Goal: Use online tool/utility: Utilize a website feature to perform a specific function

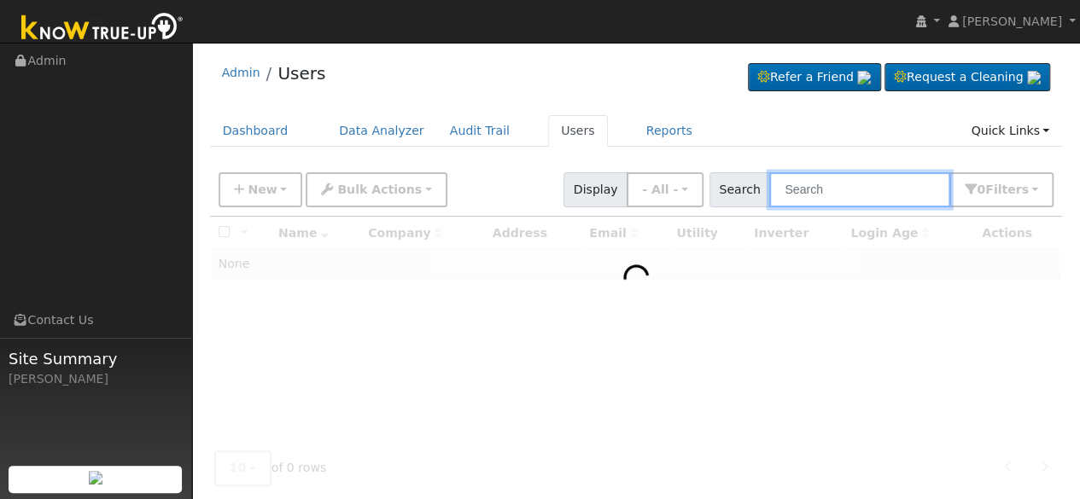
click at [824, 192] on input "text" at bounding box center [859, 189] width 181 height 35
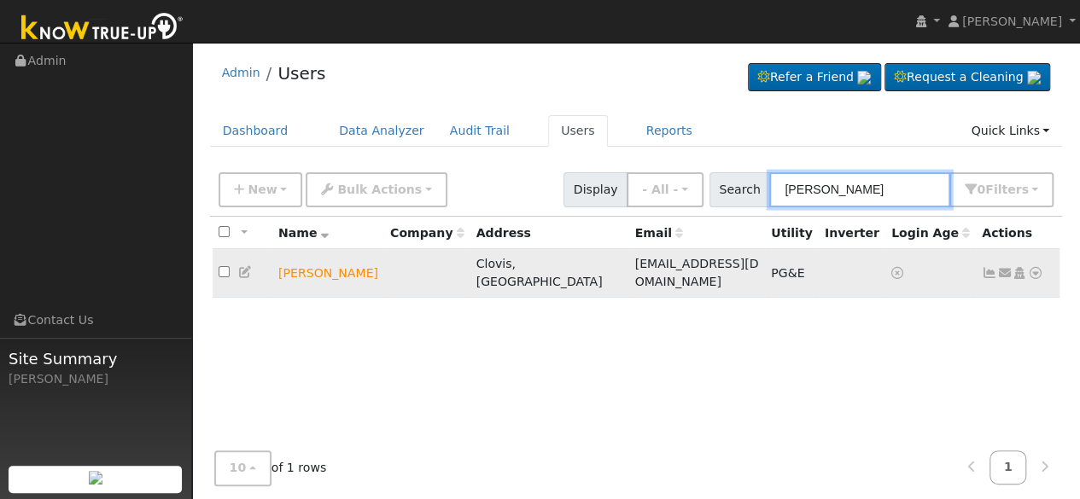
type input "kevin morrow"
click at [1037, 267] on icon at bounding box center [1035, 273] width 15 height 12
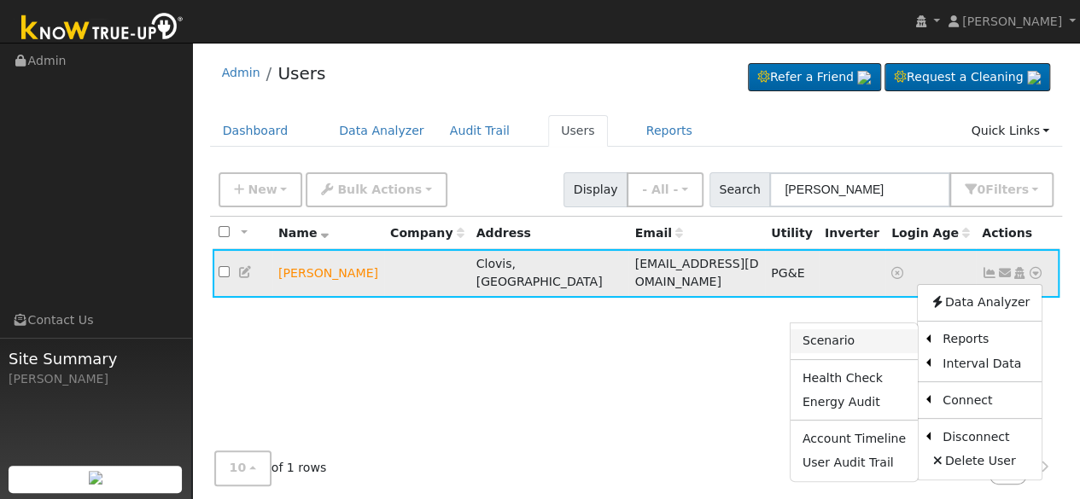
click at [834, 334] on link "Scenario" at bounding box center [853, 341] width 127 height 24
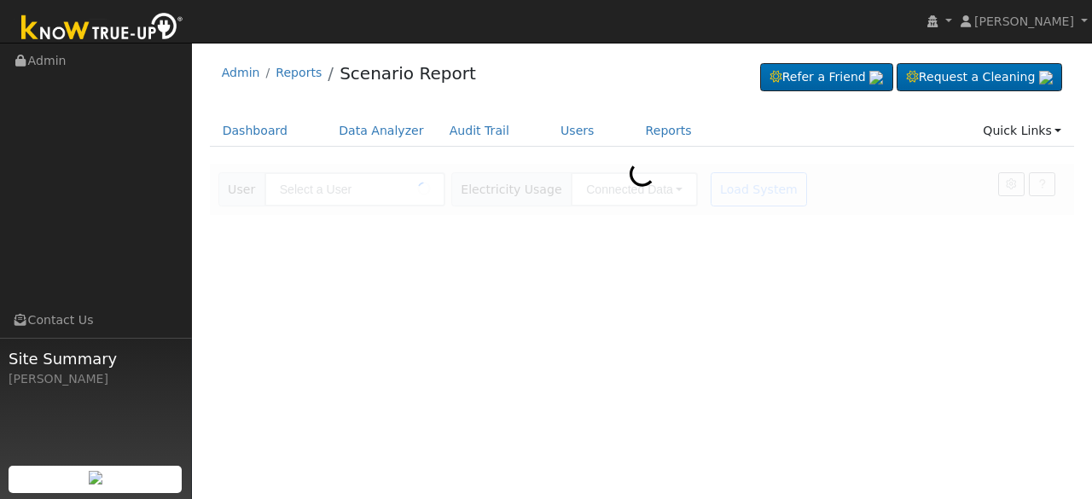
type input "Kevin Morrow"
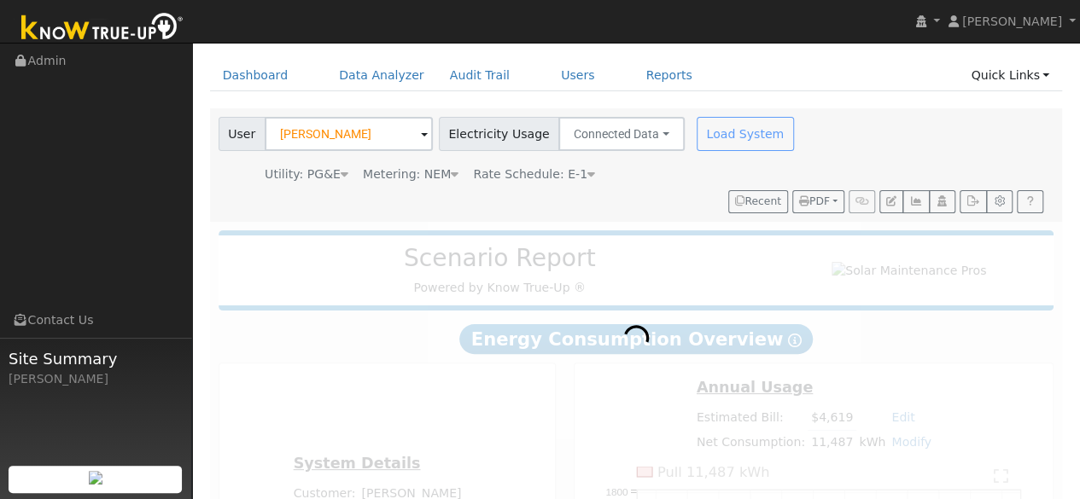
scroll to position [148, 0]
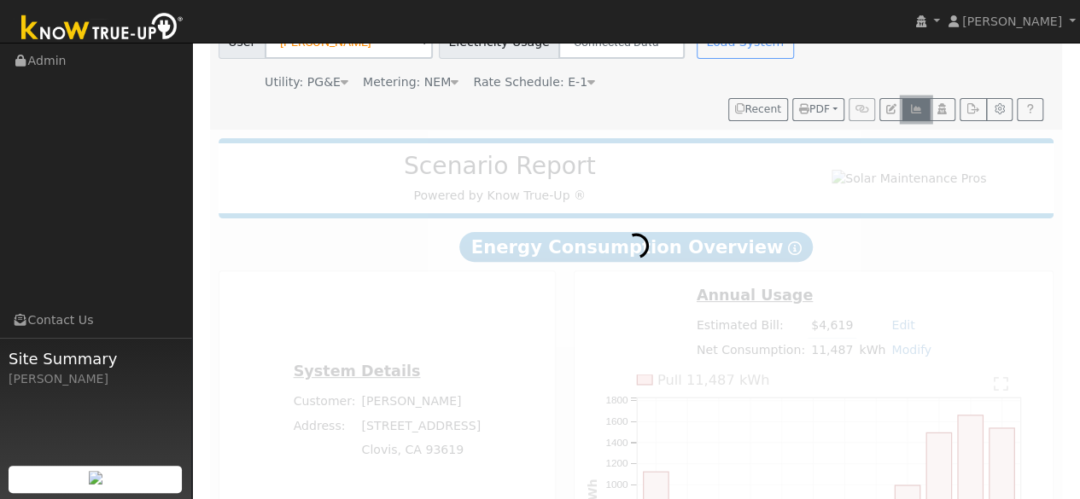
click at [915, 106] on icon "button" at bounding box center [915, 109] width 13 height 10
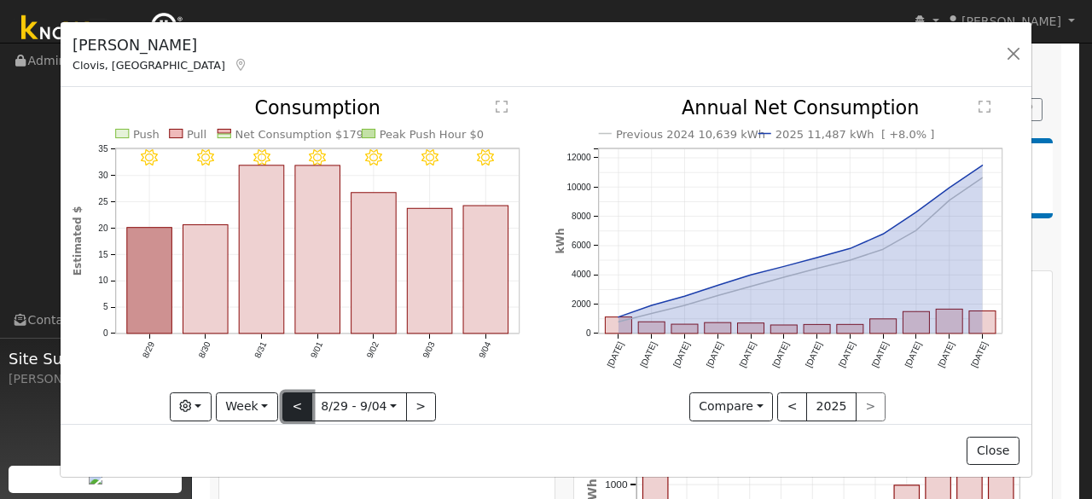
click at [292, 402] on button "<" at bounding box center [297, 407] width 30 height 29
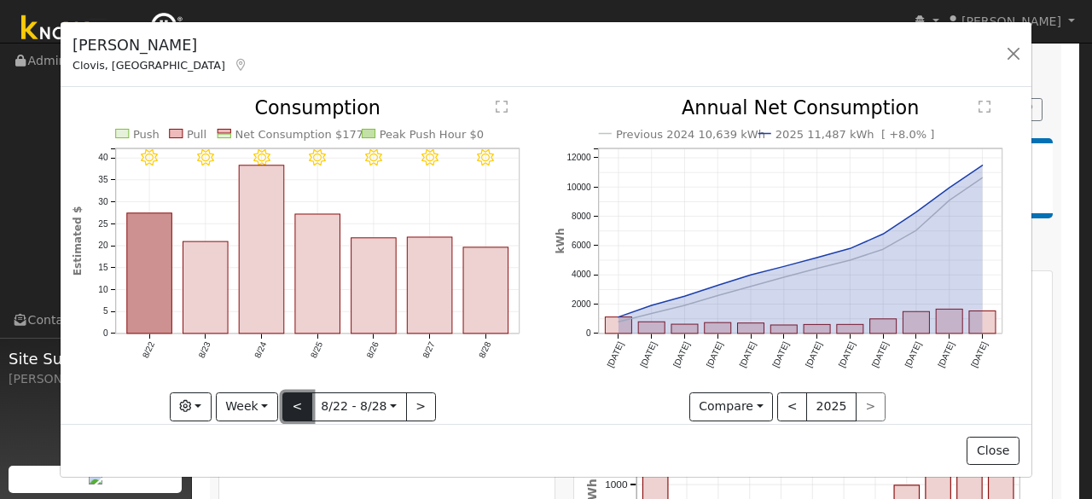
click at [292, 402] on button "<" at bounding box center [297, 407] width 30 height 29
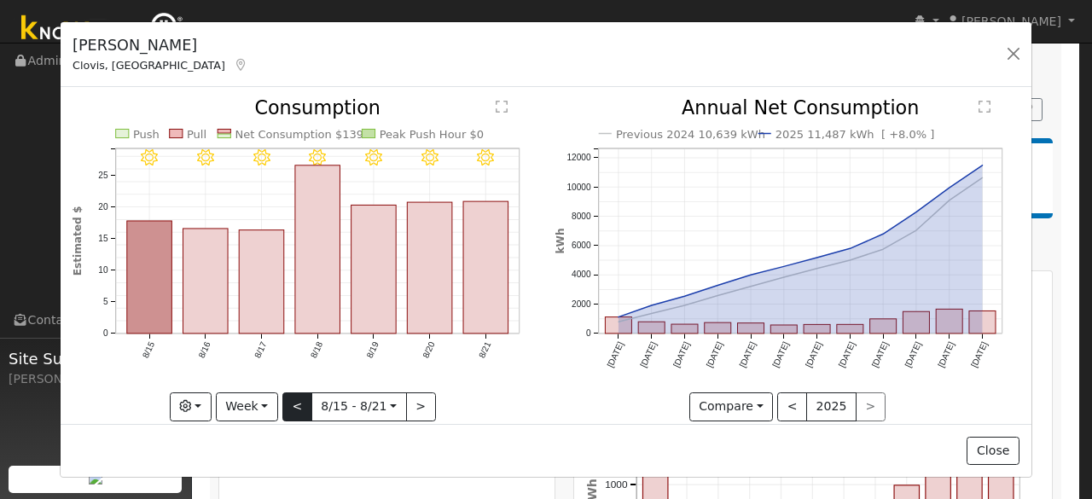
click at [292, 402] on div at bounding box center [305, 260] width 464 height 322
click at [292, 402] on button "<" at bounding box center [297, 407] width 30 height 29
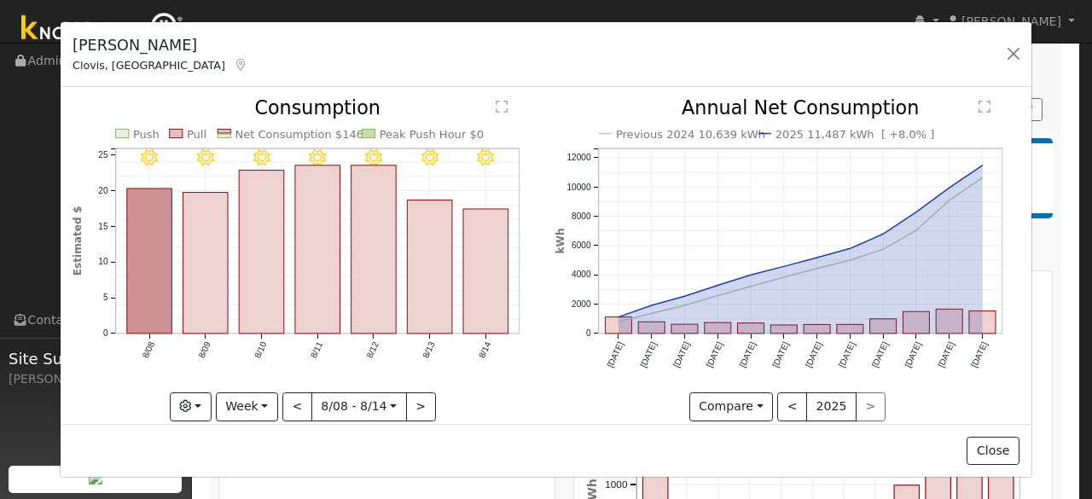
click at [245, 405] on div "8/14 - Clear 8/13 - Clear 8/12 - Clear 8/11 - Clear 8/10 - Clear 8/09 - Clear 8…" at bounding box center [305, 260] width 464 height 322
click at [261, 404] on button "Week" at bounding box center [247, 407] width 62 height 29
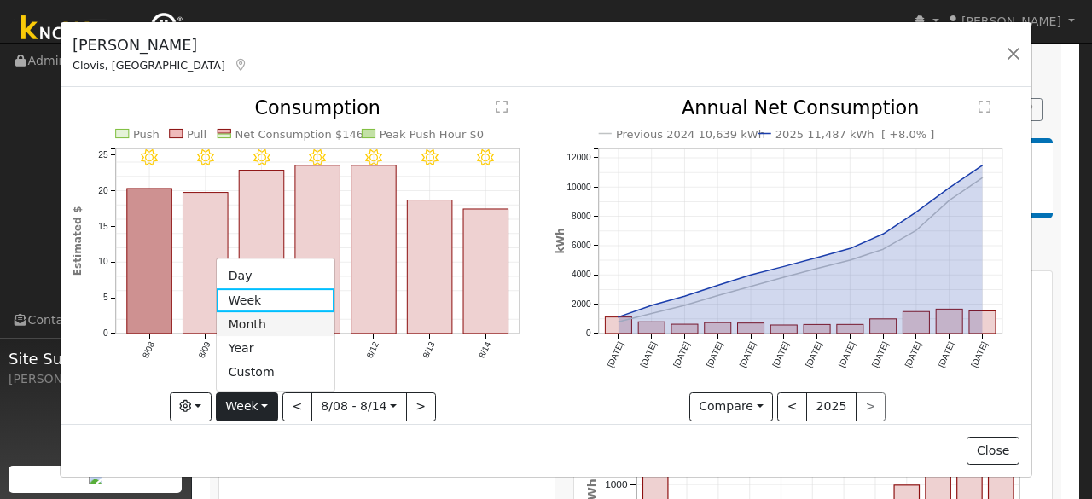
click at [265, 320] on link "Month" at bounding box center [276, 324] width 119 height 24
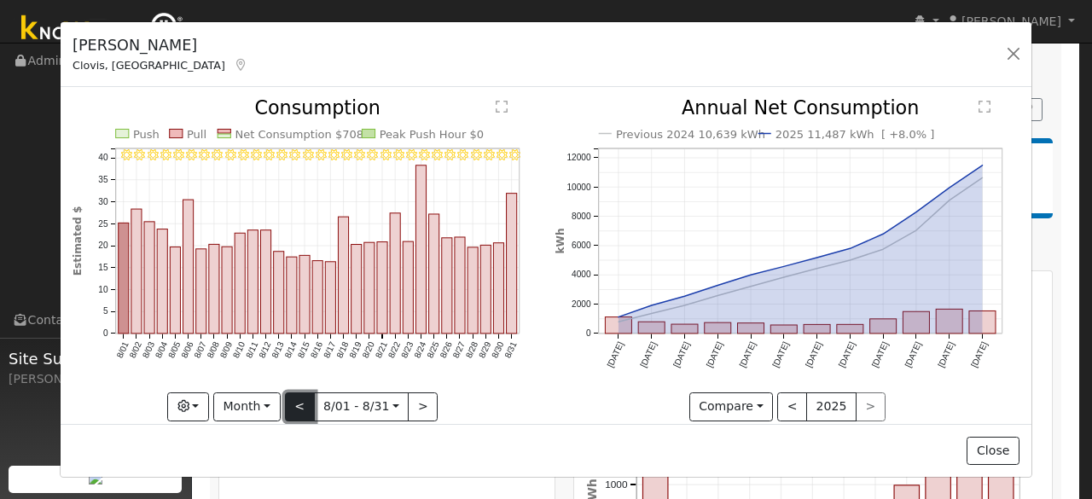
click at [299, 402] on button "<" at bounding box center [300, 407] width 30 height 29
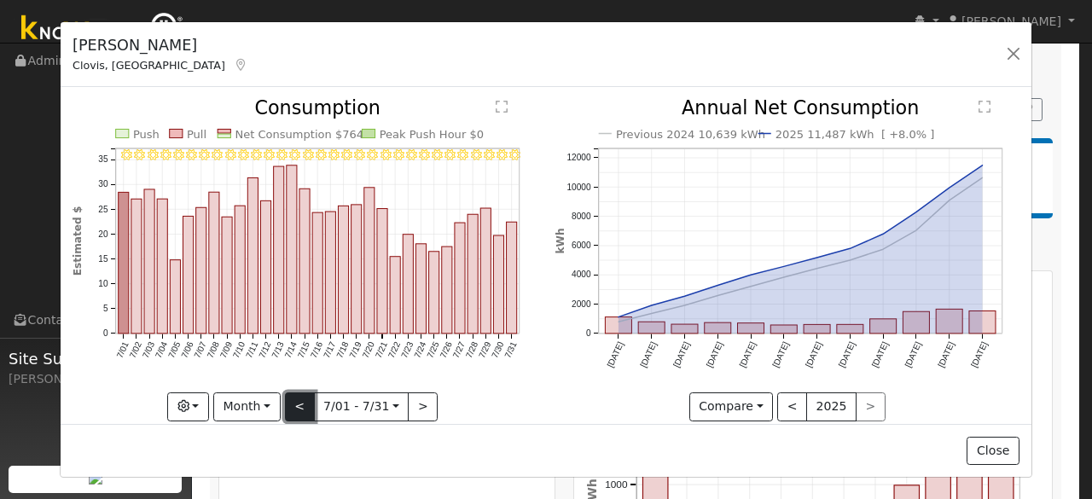
click at [299, 402] on button "<" at bounding box center [300, 407] width 30 height 29
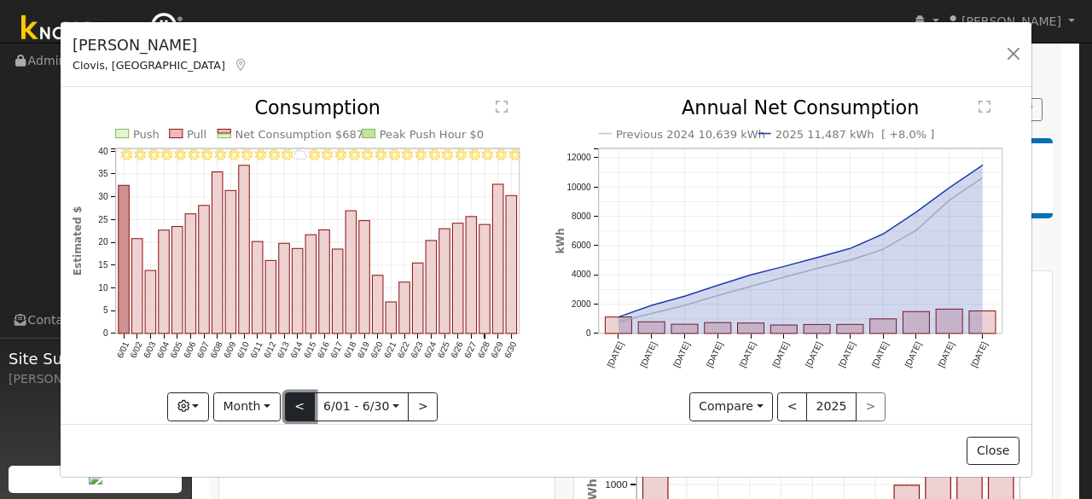
click at [299, 402] on button "<" at bounding box center [300, 407] width 30 height 29
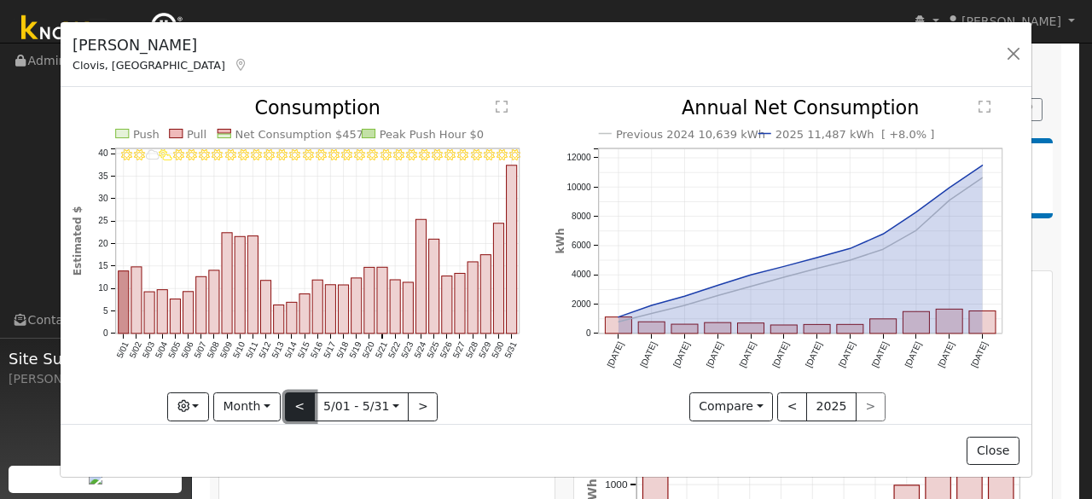
click at [299, 402] on button "<" at bounding box center [300, 407] width 30 height 29
type input "2025-04-01"
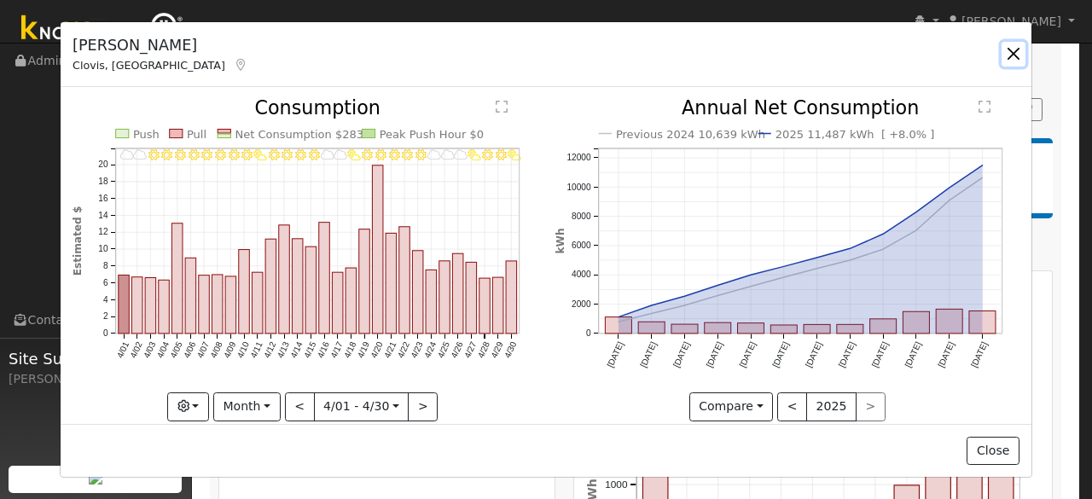
click at [1014, 49] on button "button" at bounding box center [1014, 54] width 24 height 24
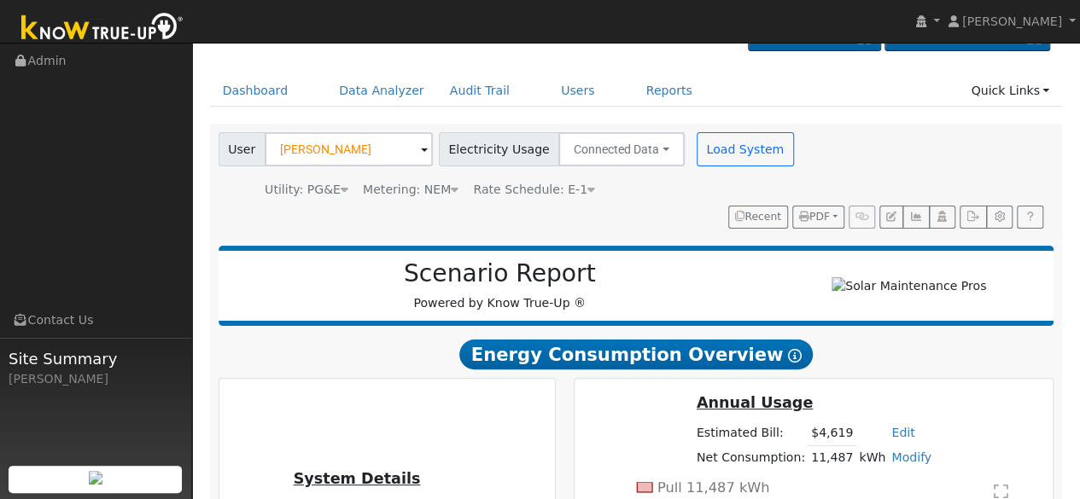
scroll to position [0, 0]
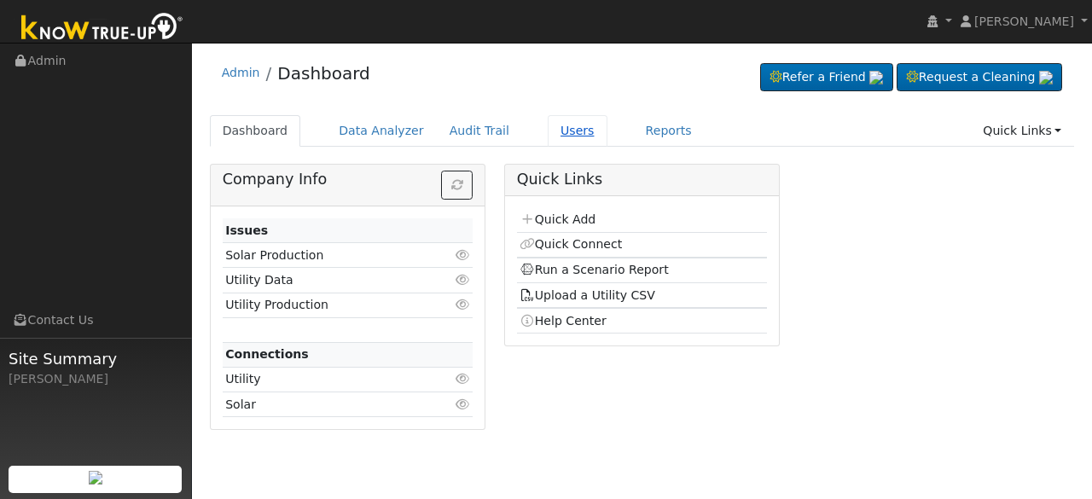
click at [548, 131] on link "Users" at bounding box center [578, 131] width 60 height 32
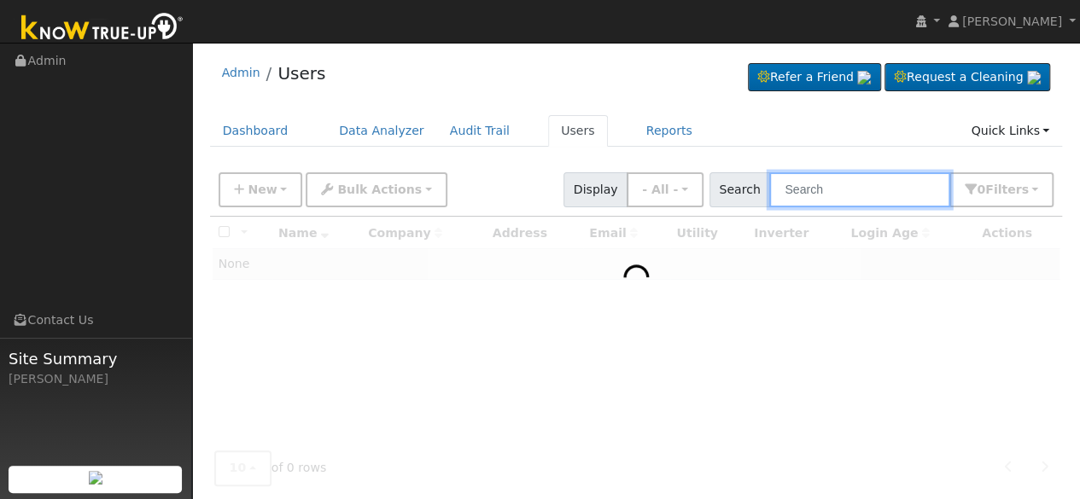
click at [835, 193] on input "text" at bounding box center [859, 189] width 181 height 35
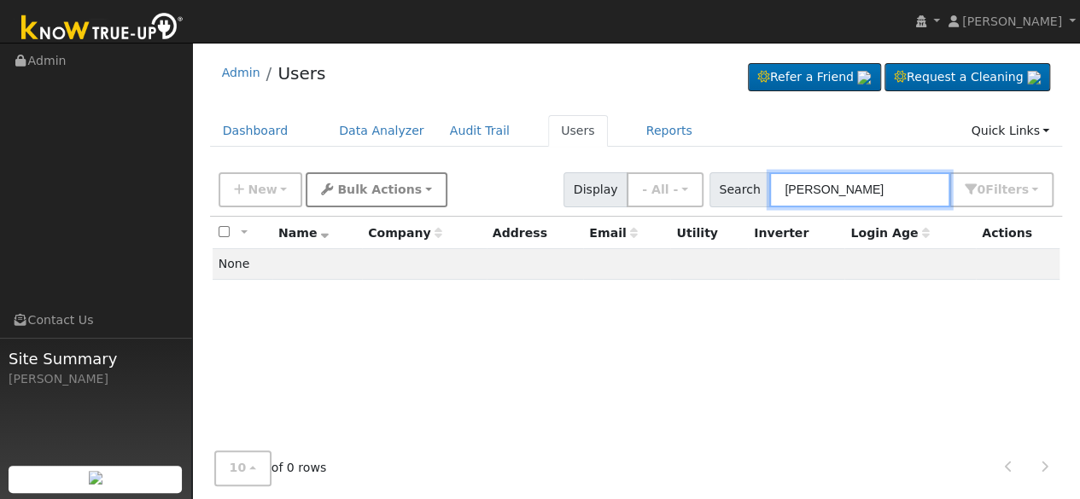
drag, startPoint x: 873, startPoint y: 191, endPoint x: 423, endPoint y: 201, distance: 449.9
click at [428, 201] on div "New Add User Quick Add Quick Connect Quick Convert Lead Bulk Actions Send Email…" at bounding box center [636, 186] width 842 height 41
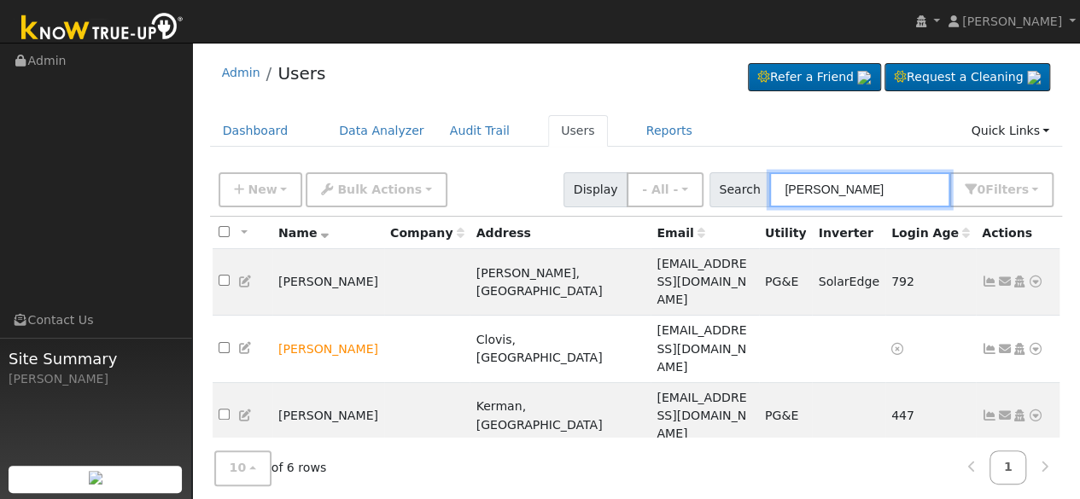
type input "[PERSON_NAME]"
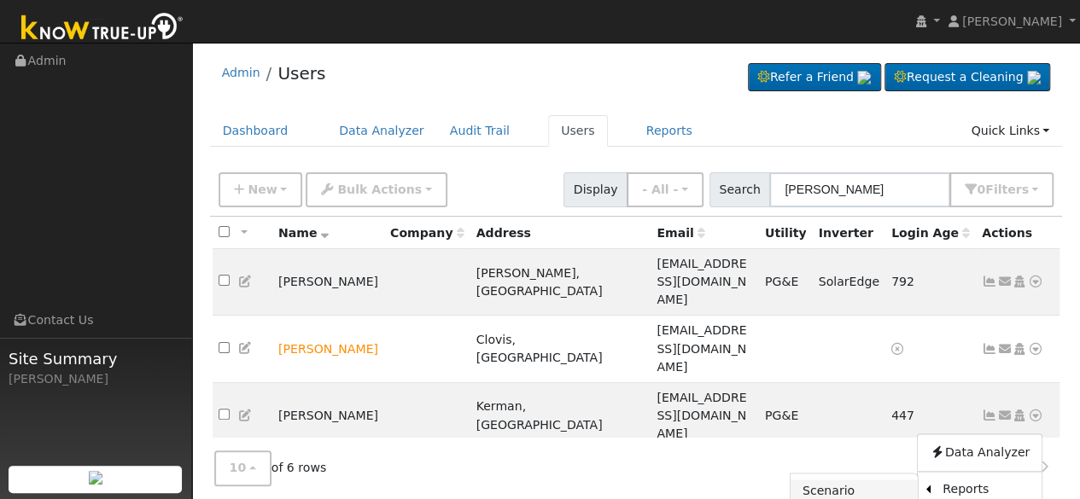
click at [831, 480] on link "Scenario" at bounding box center [853, 492] width 127 height 24
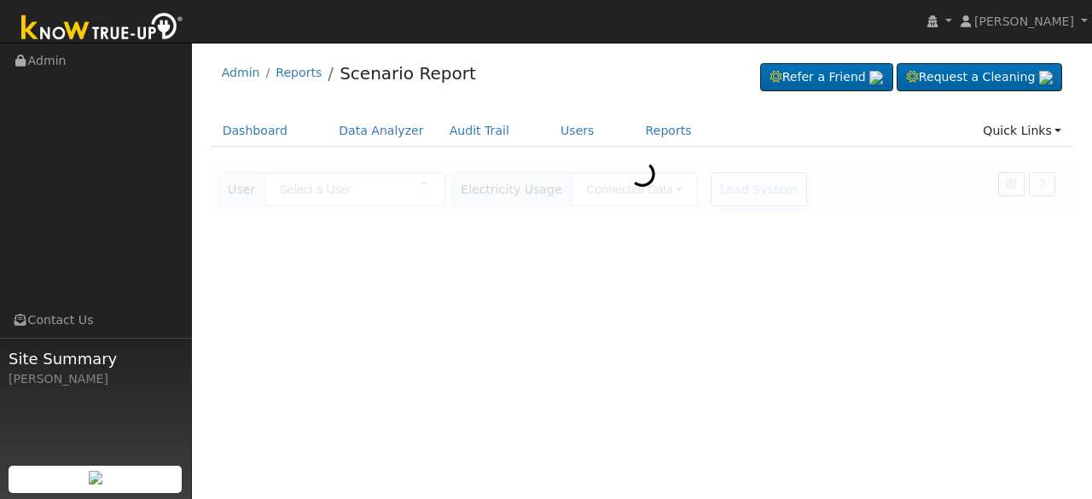
type input "[PERSON_NAME]"
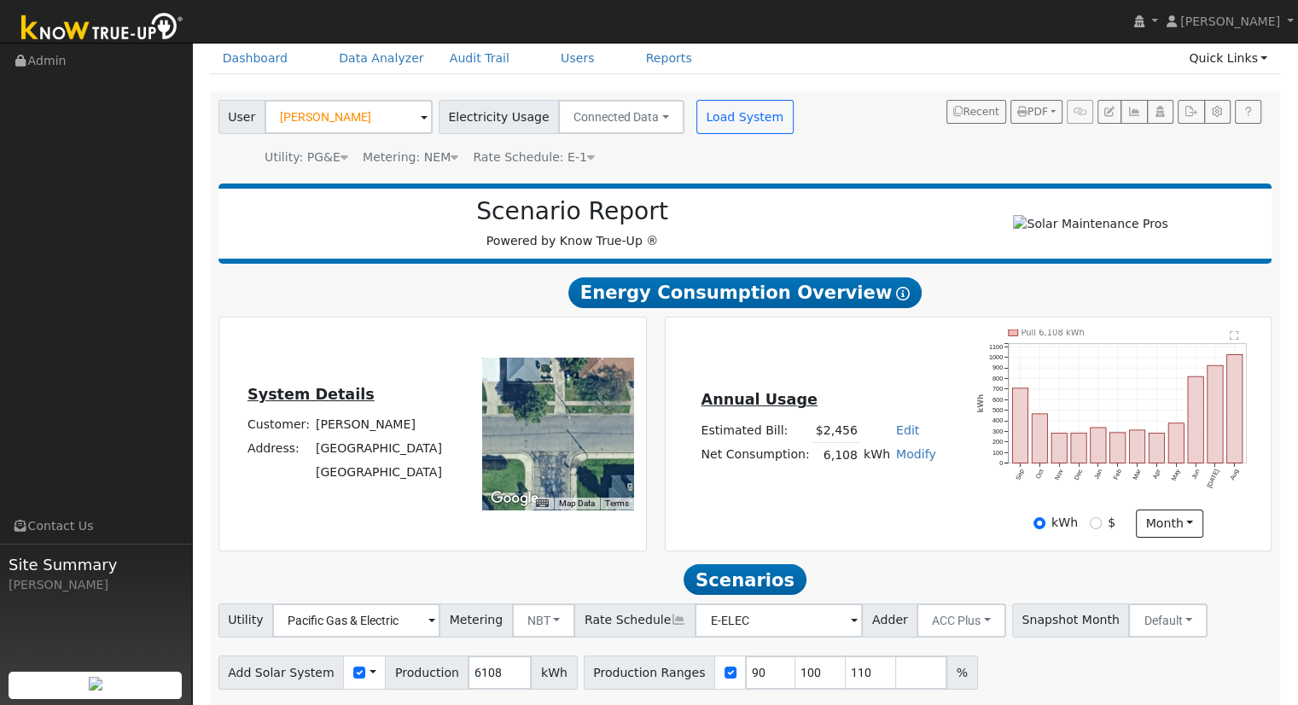
scroll to position [133, 0]
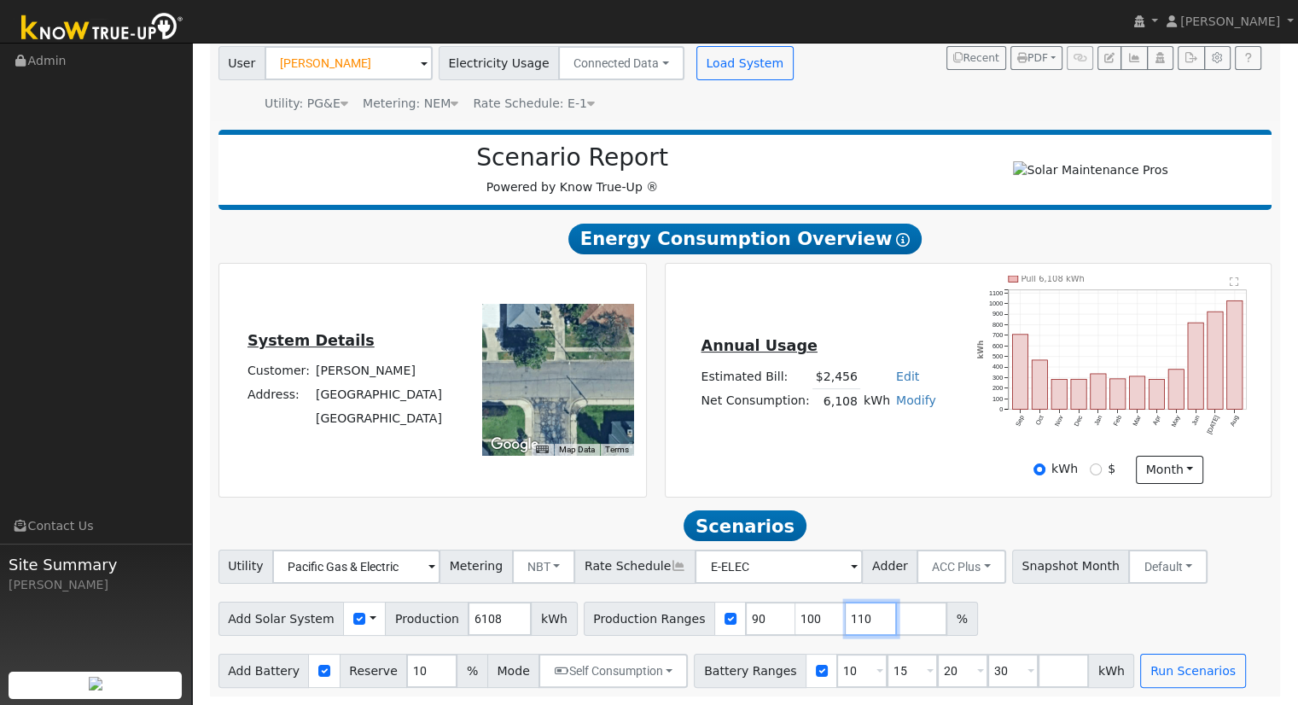
click at [846, 620] on input "110" at bounding box center [871, 619] width 51 height 34
type input "1"
type input "139.281166"
click at [989, 663] on input "30" at bounding box center [1012, 671] width 51 height 34
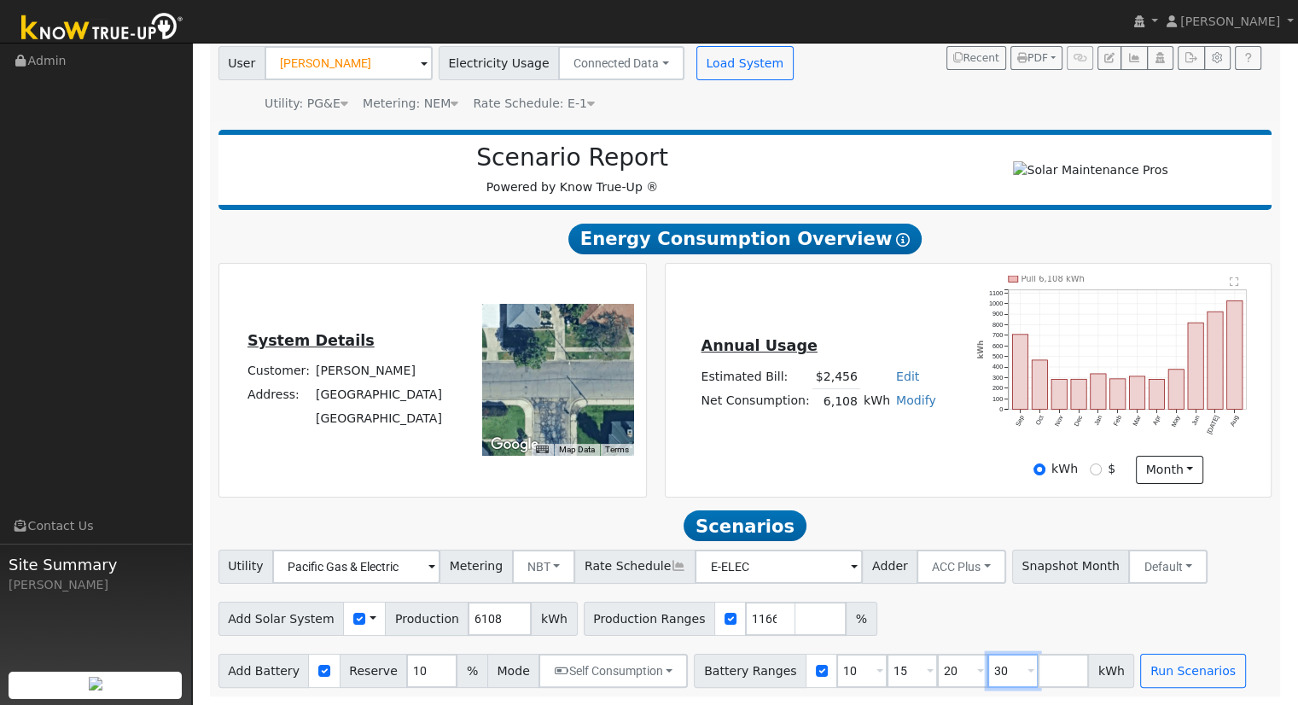
scroll to position [0, 0]
type input "3"
type input "13.5"
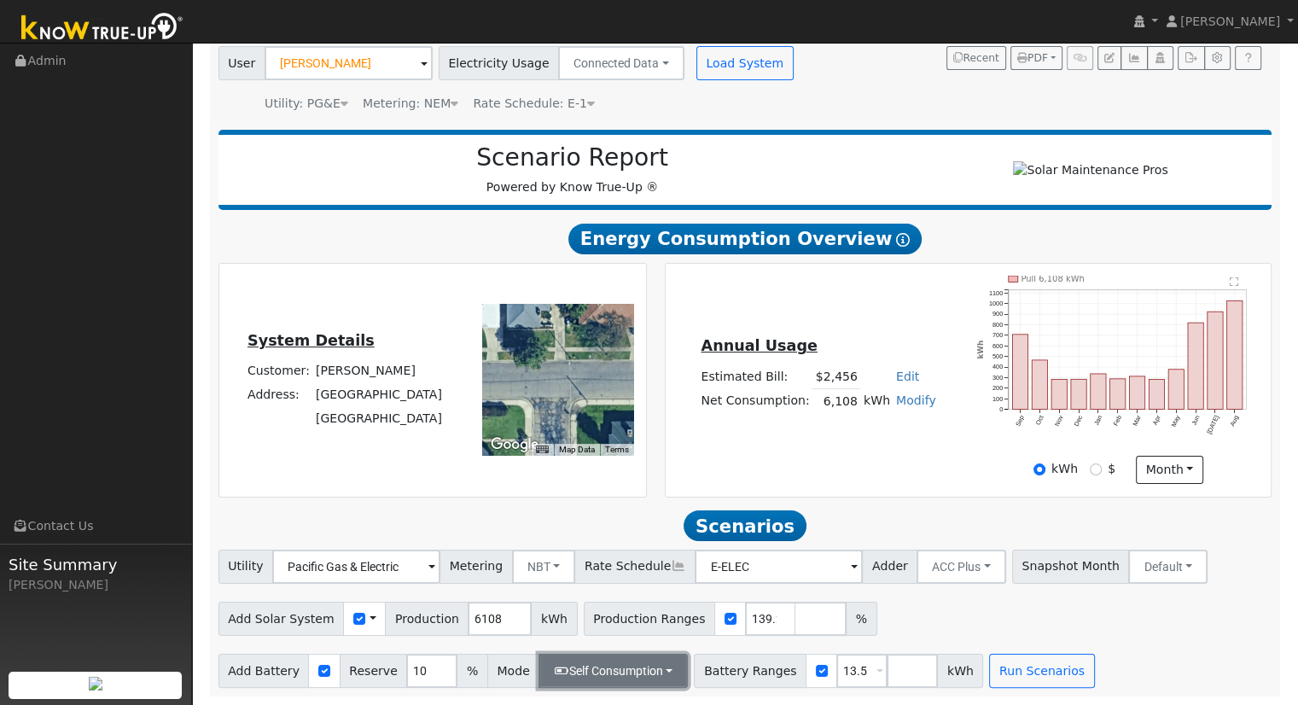
click at [588, 667] on button "Self Consumption" at bounding box center [613, 671] width 149 height 34
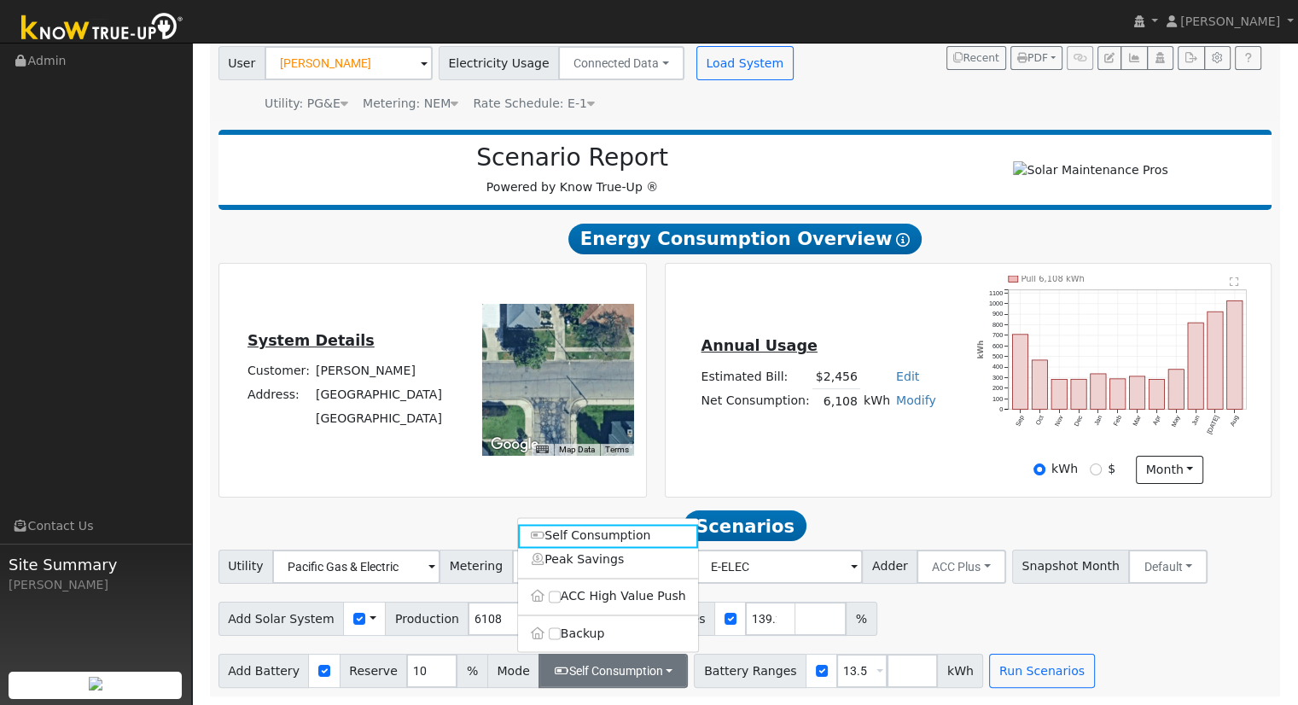
click at [564, 628] on label "Backup" at bounding box center [608, 633] width 180 height 24
click at [561, 628] on input "Backup" at bounding box center [555, 633] width 12 height 12
type input "20"
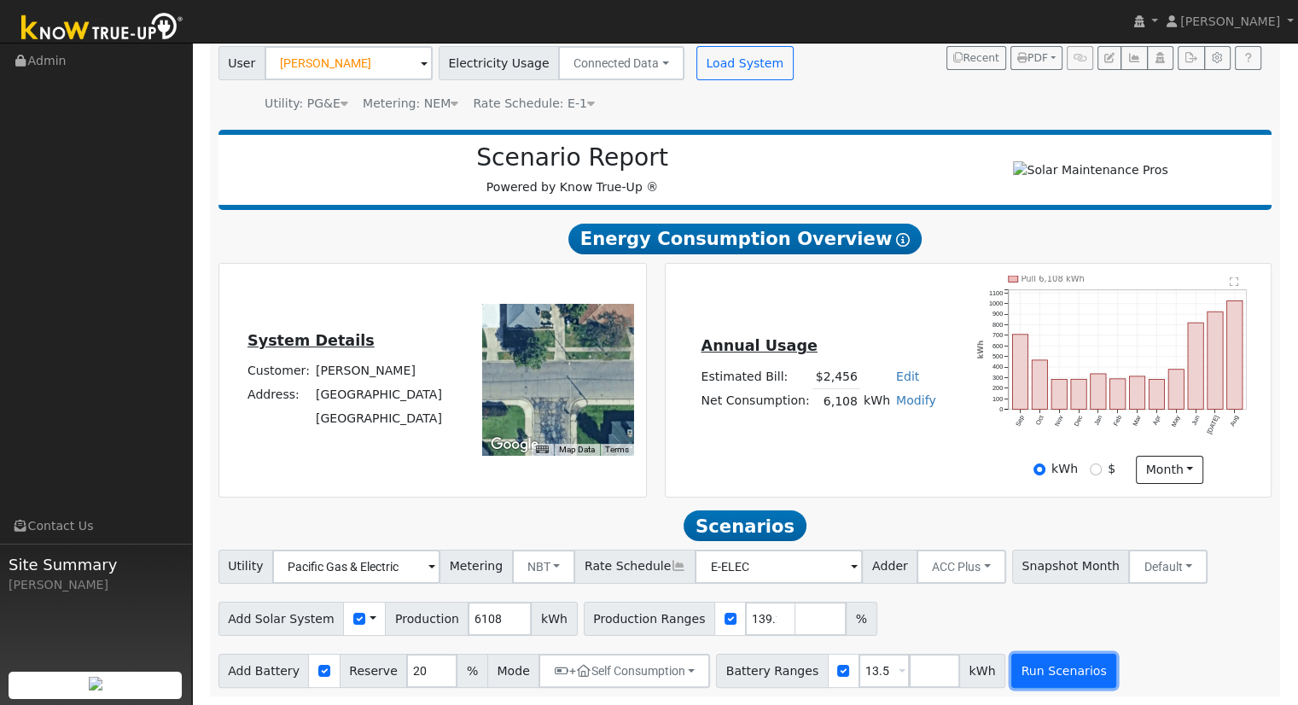
click at [1028, 674] on button "Run Scenarios" at bounding box center [1063, 671] width 105 height 34
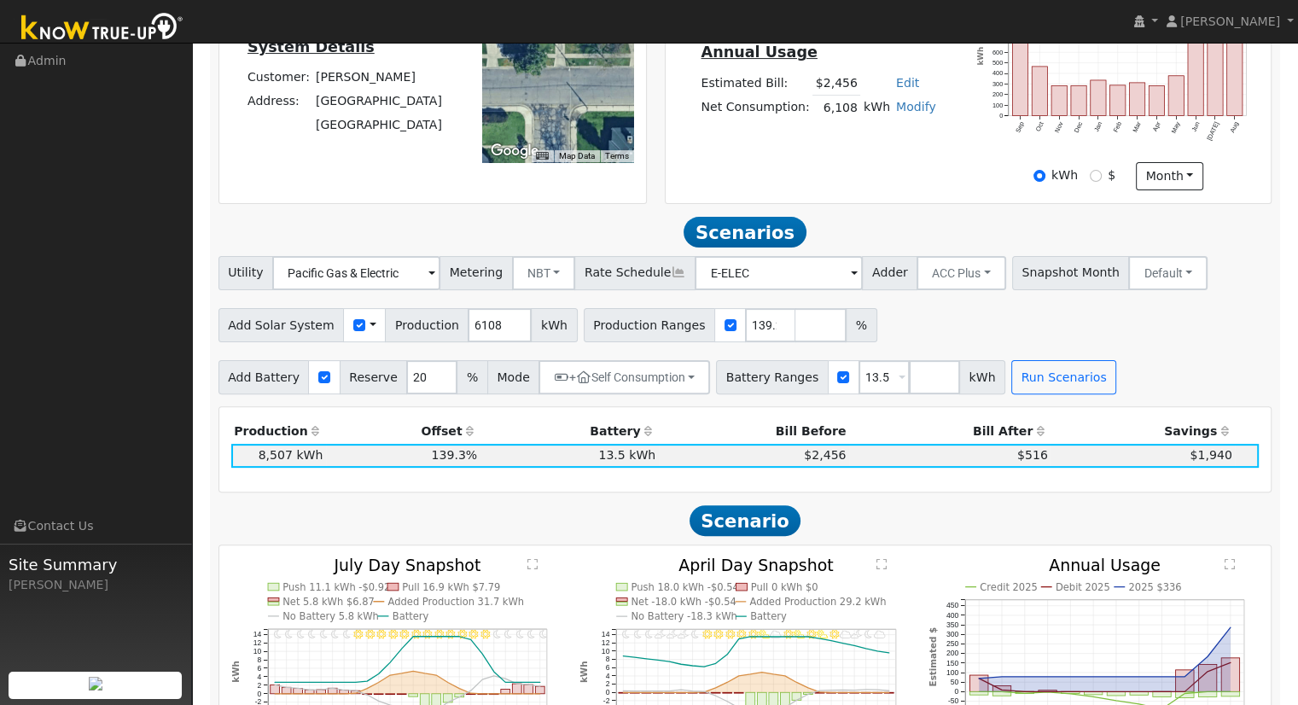
scroll to position [249, 0]
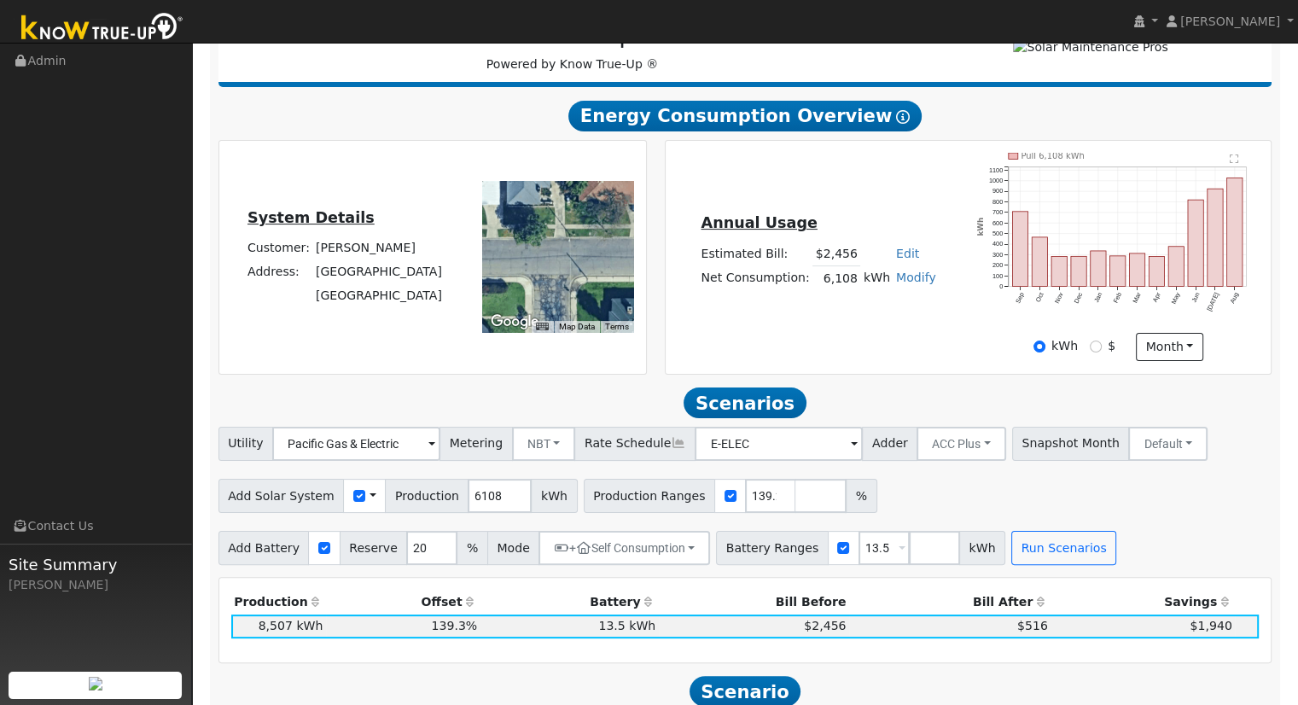
click at [906, 280] on link "Modify" at bounding box center [916, 278] width 40 height 14
click at [873, 317] on link "Add Consumption" at bounding box center [852, 305] width 143 height 24
type input "6108"
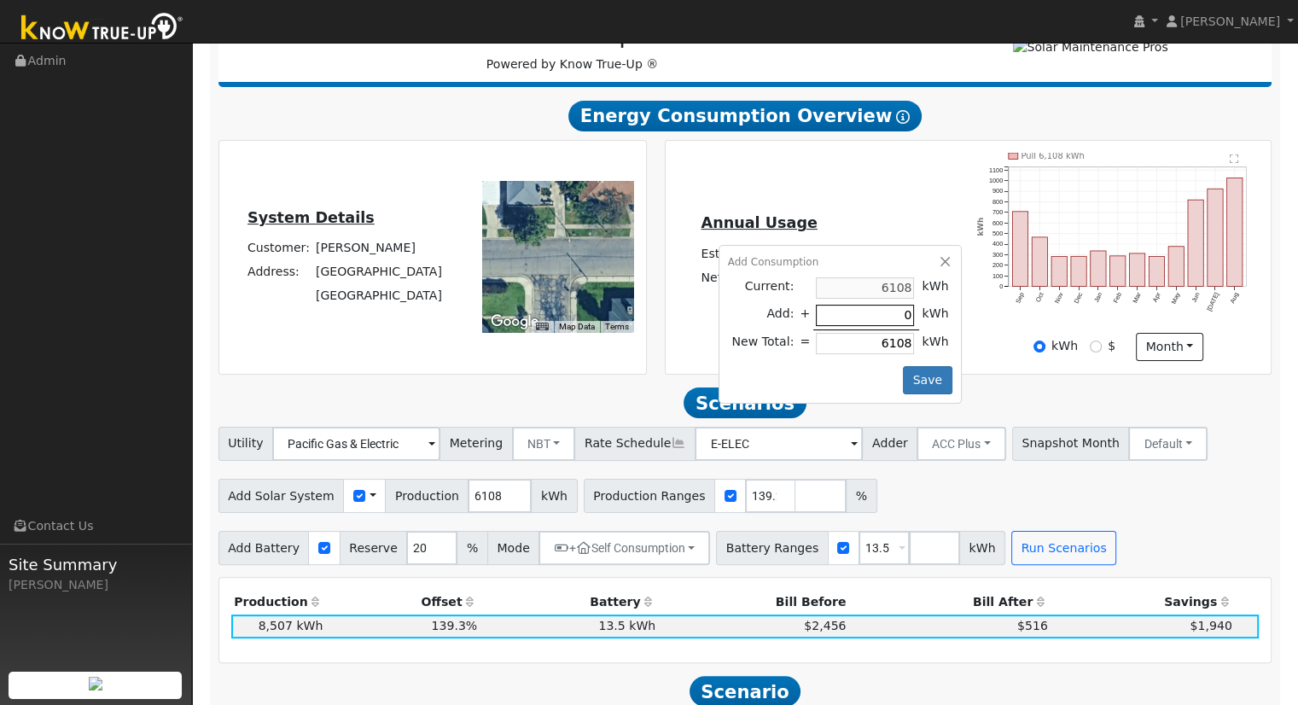
type input "9"
type input "6117"
type input "95"
type input "6203"
type input "959"
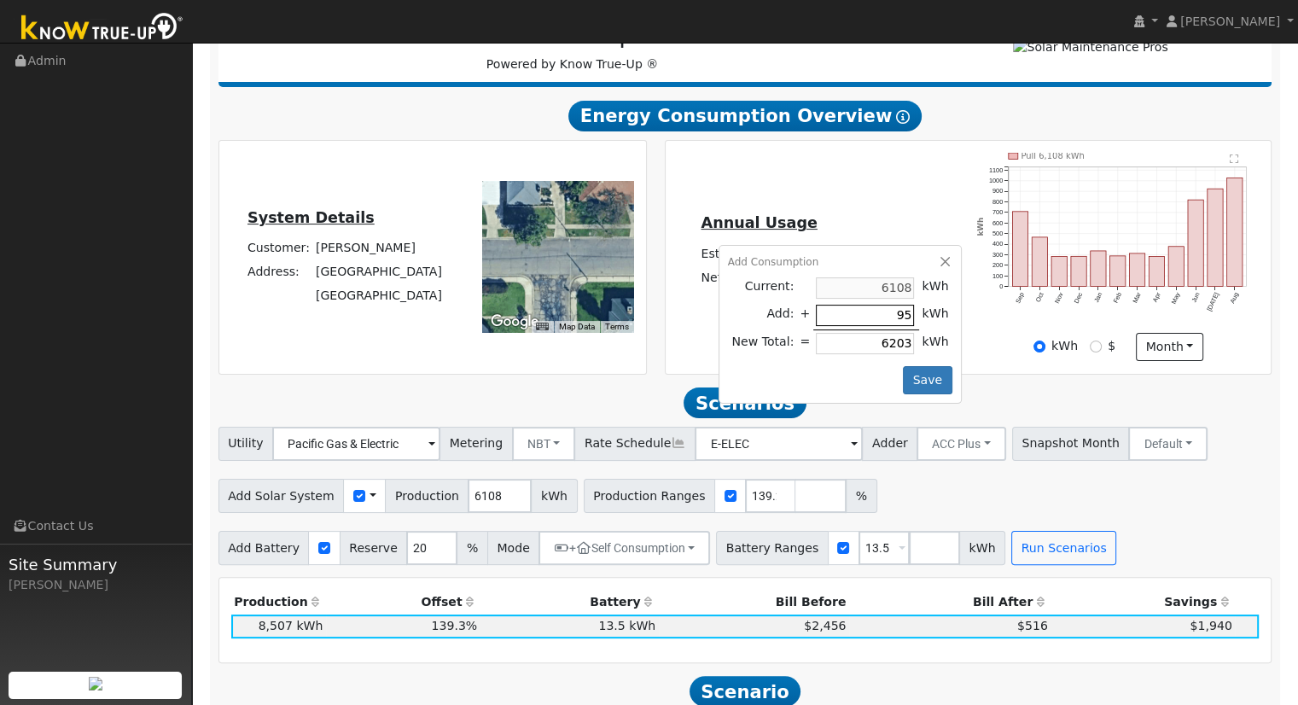
type input "7067"
type input "959"
click at [916, 381] on button "Save" at bounding box center [928, 380] width 50 height 29
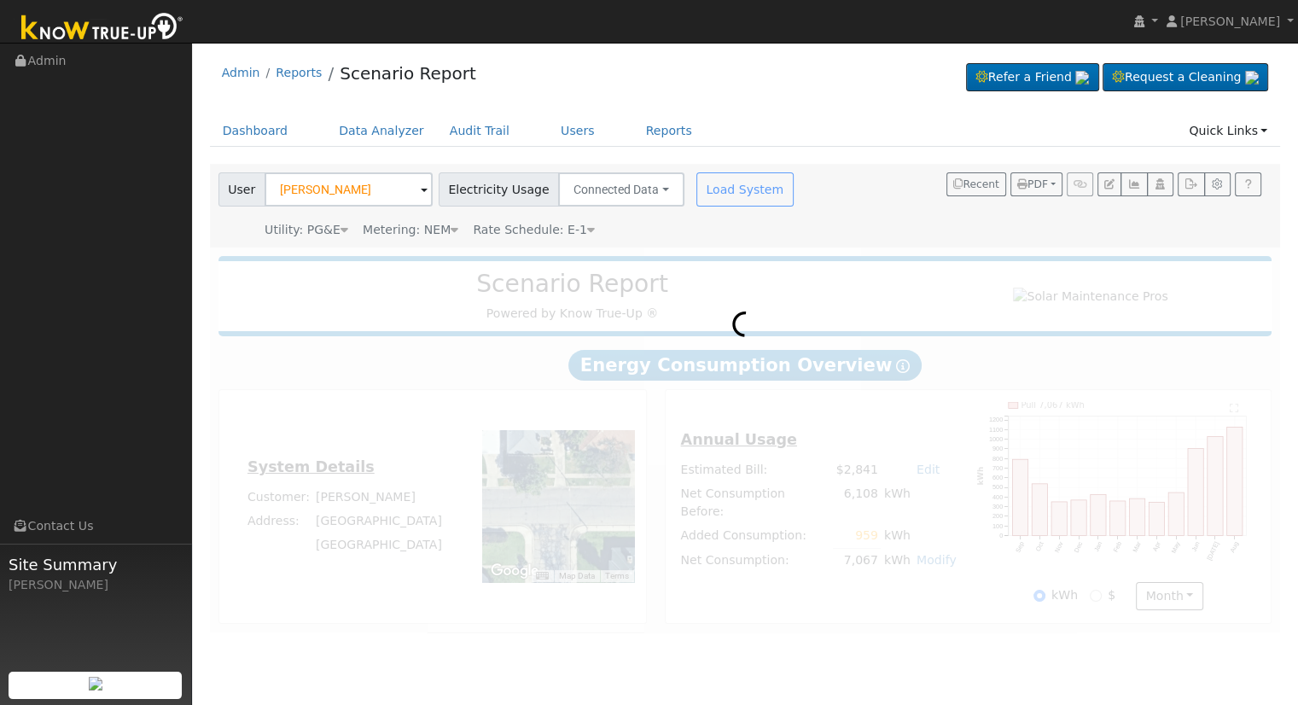
scroll to position [0, 0]
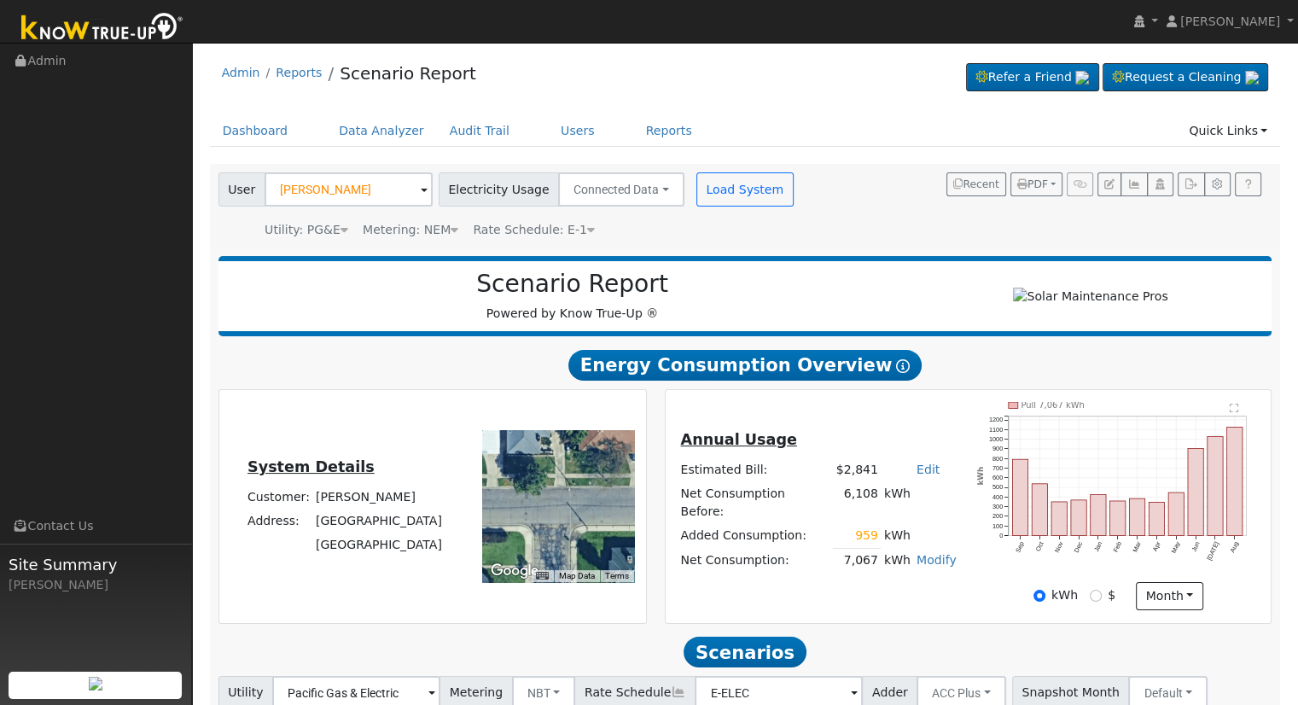
click at [918, 476] on link "Edit" at bounding box center [928, 470] width 23 height 14
type input "3251"
click at [923, 449] on h5 "Annual Usage" at bounding box center [818, 440] width 276 height 18
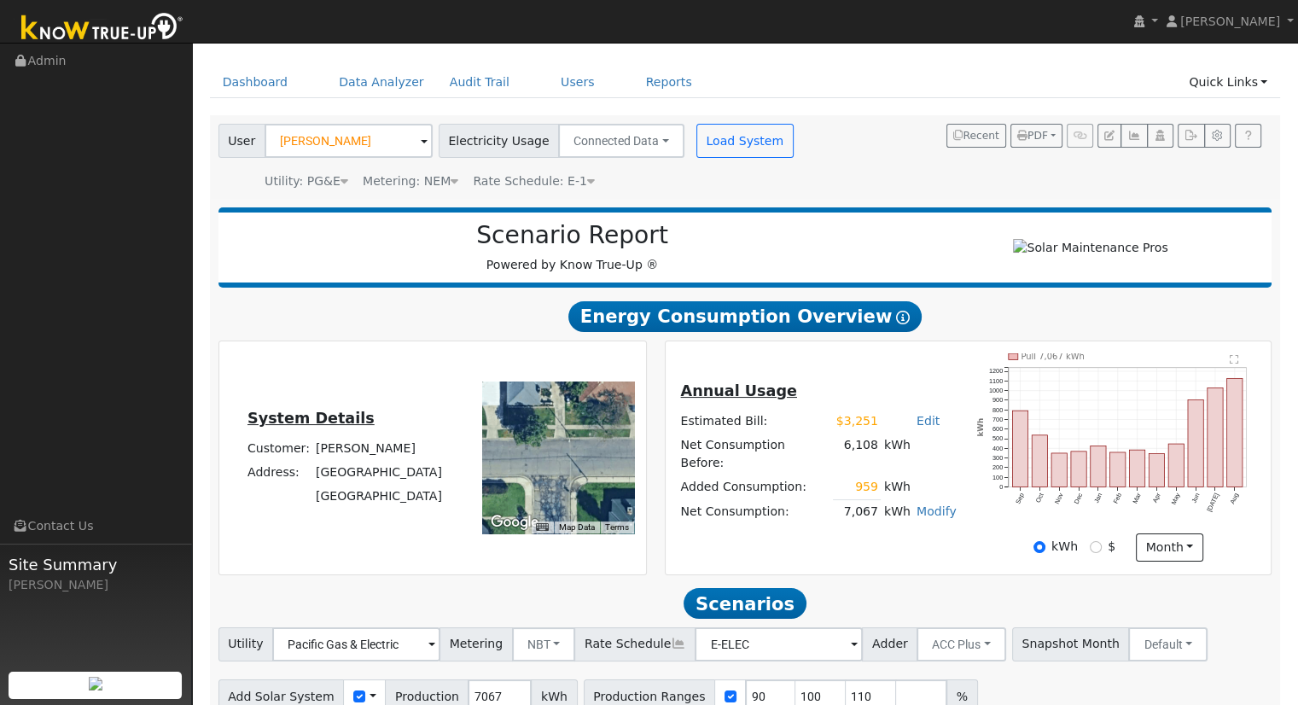
scroll to position [133, 0]
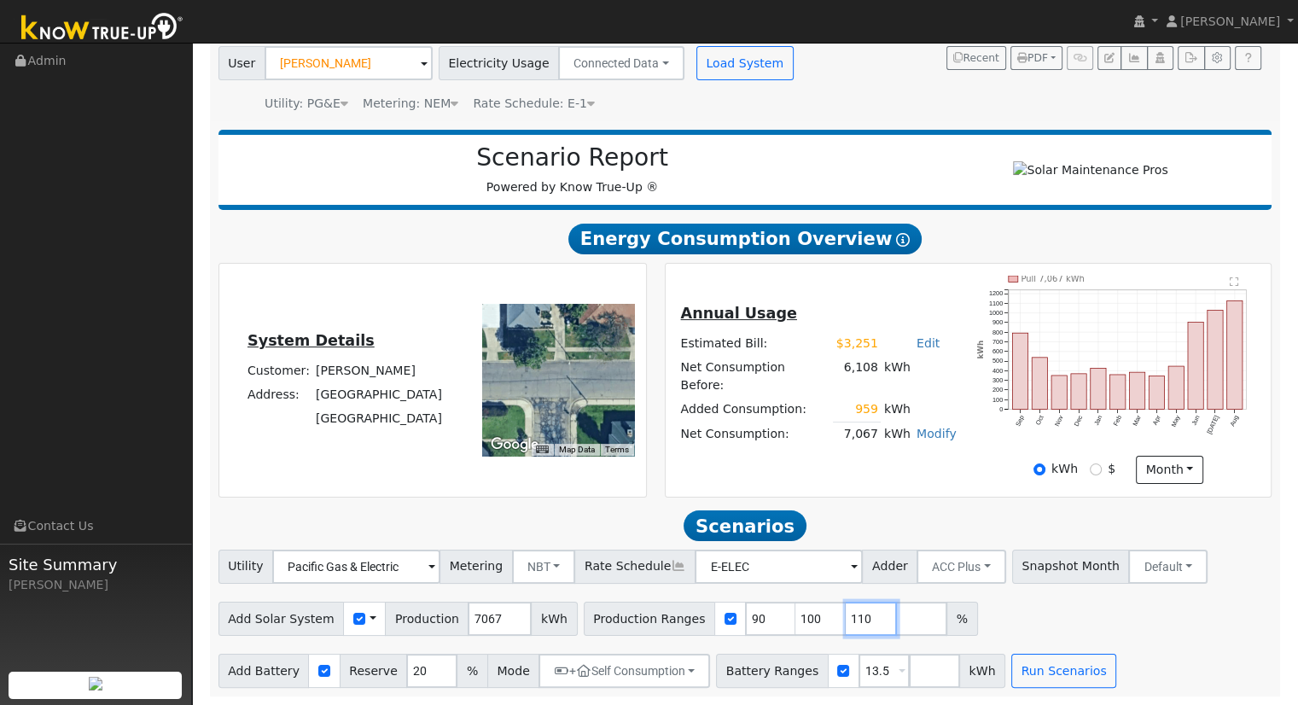
click at [846, 618] on input "110" at bounding box center [871, 619] width 51 height 34
click at [846, 624] on input "109" at bounding box center [871, 619] width 51 height 34
type input "1"
click at [1022, 667] on button "Run Scenarios" at bounding box center [1063, 671] width 105 height 34
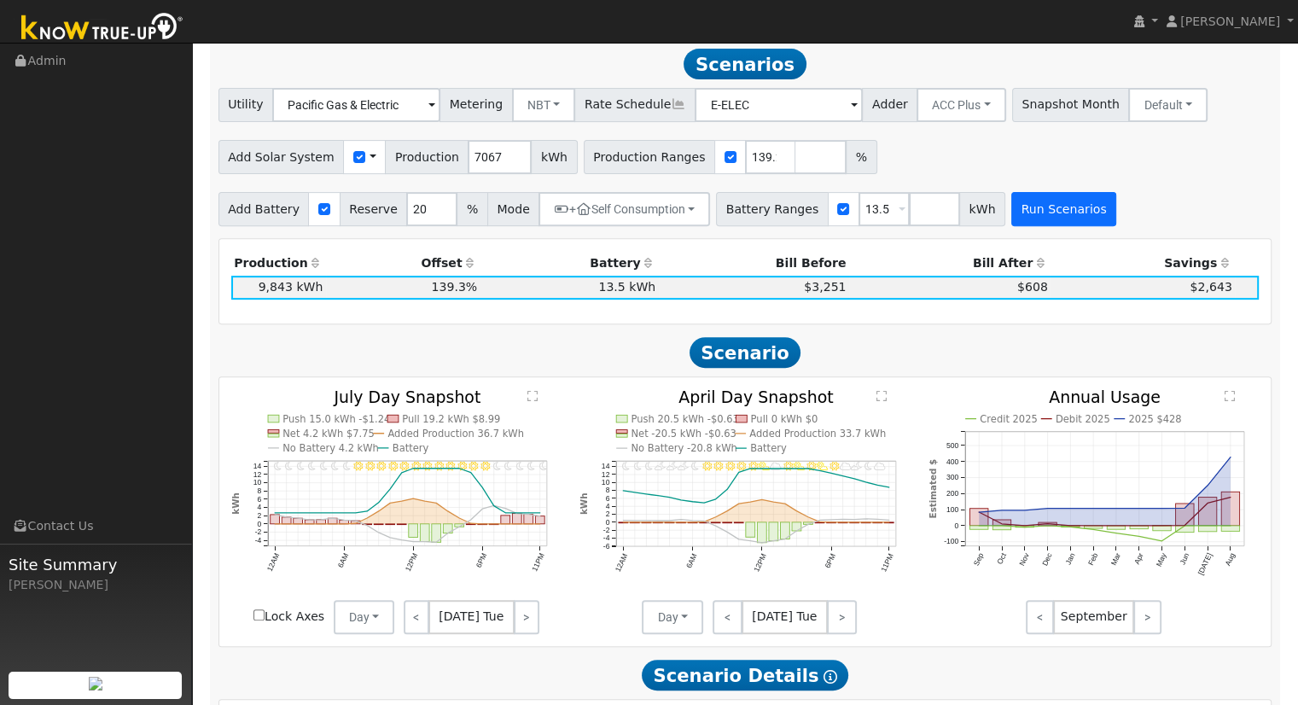
scroll to position [591, 0]
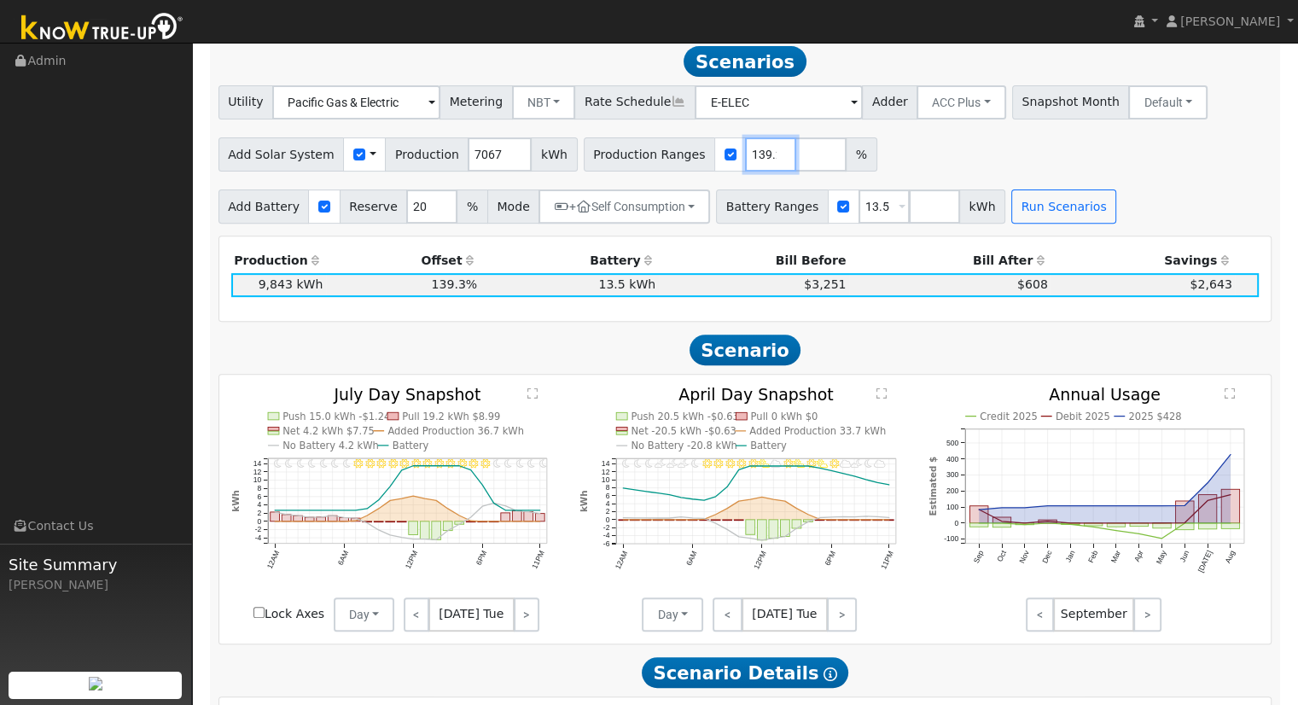
click at [745, 158] on input "139.281166" at bounding box center [770, 154] width 51 height 34
type input "143.483798"
click at [1058, 209] on button "Run Scenarios" at bounding box center [1063, 206] width 105 height 34
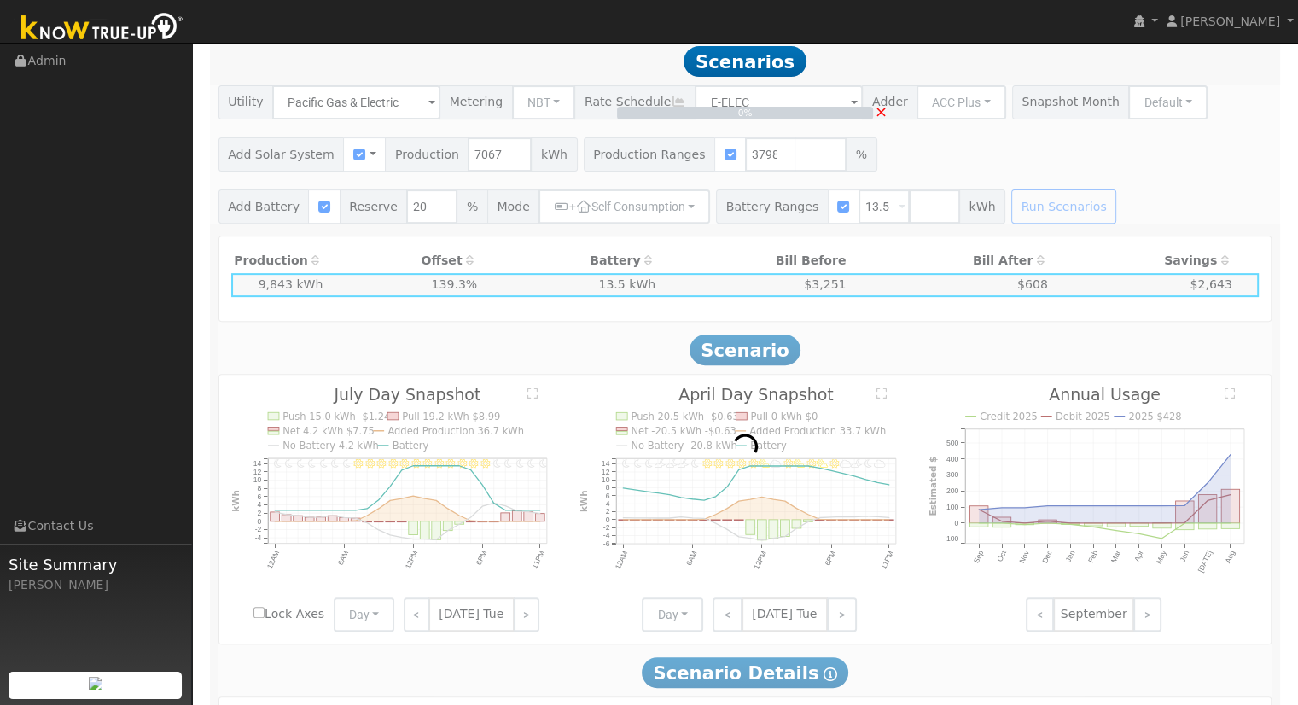
scroll to position [0, 0]
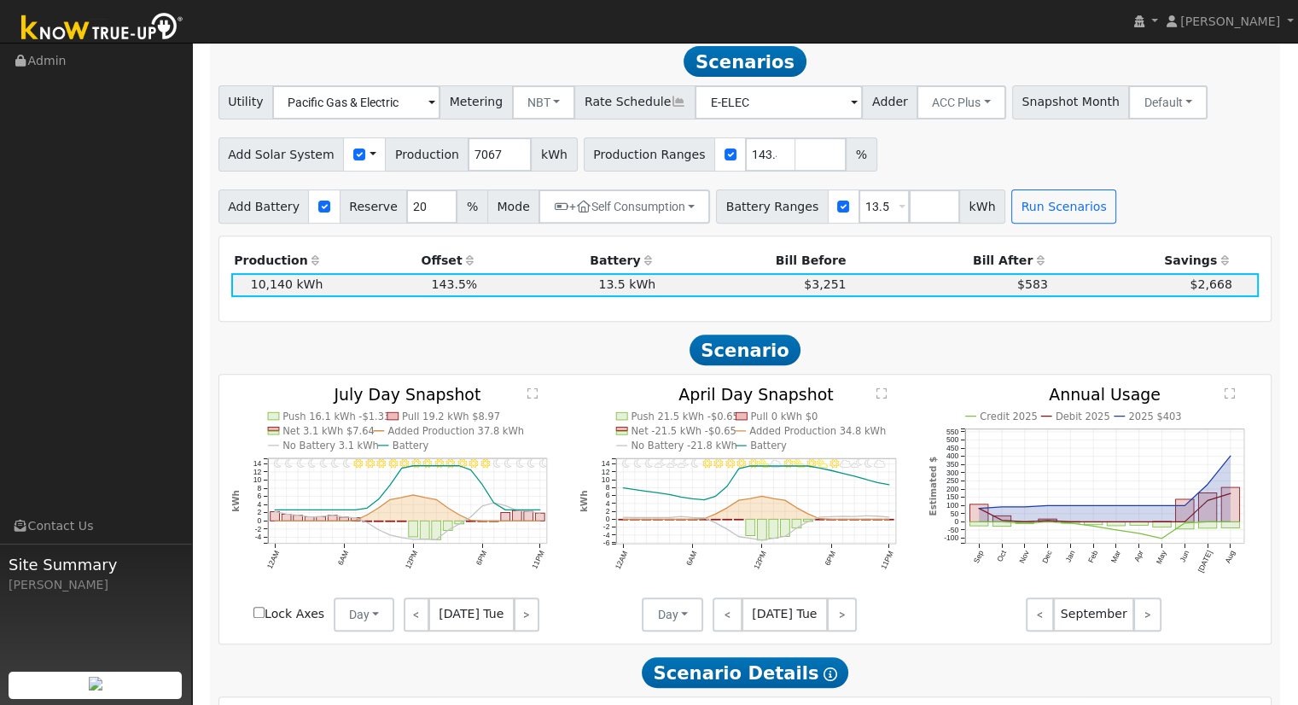
click at [1016, 321] on div "Production Offset Battery Reserve Mode ACC Push Incentive Bill Before Bill Afte…" at bounding box center [745, 278] width 1052 height 84
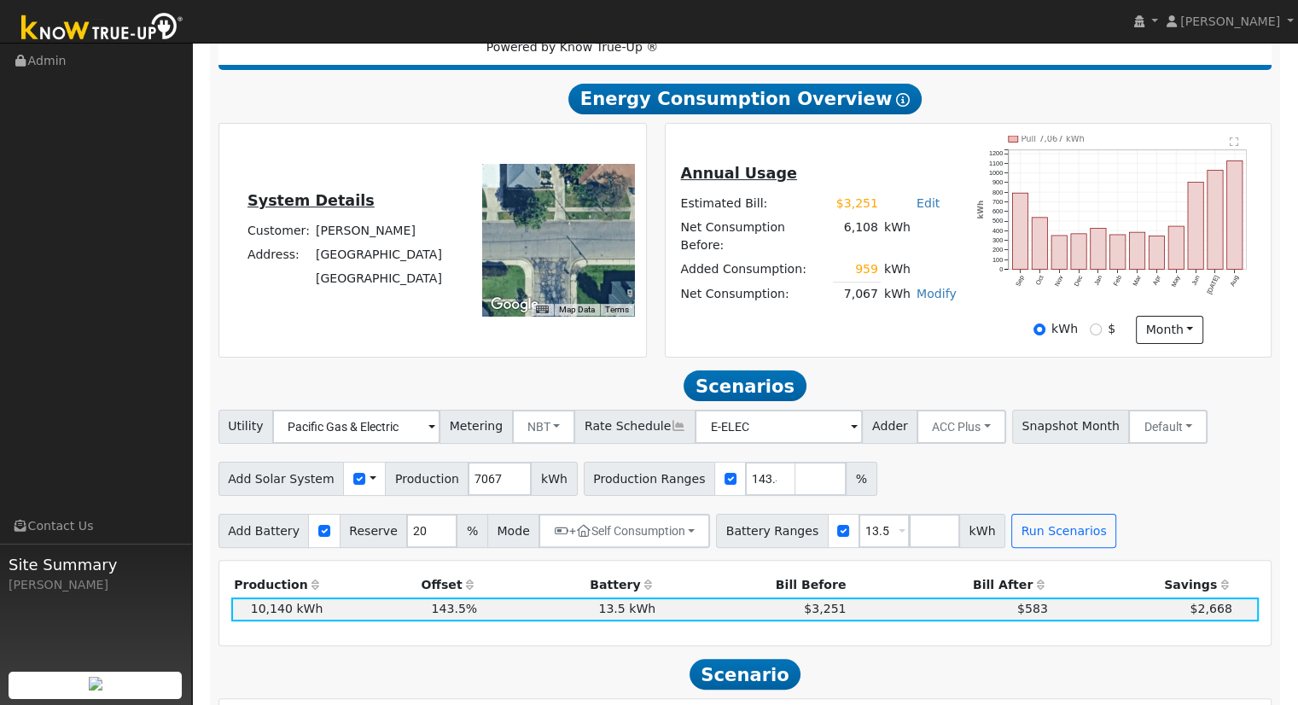
scroll to position [335, 0]
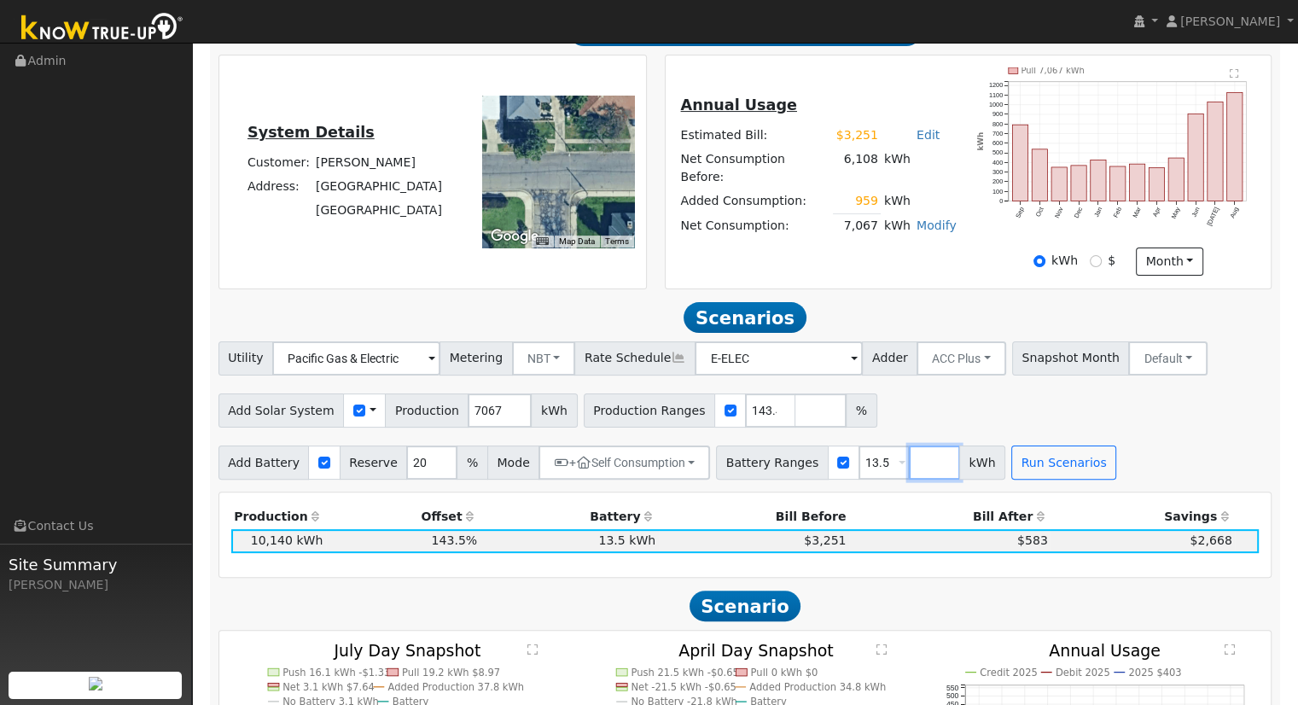
click at [909, 460] on input "number" at bounding box center [934, 463] width 51 height 34
type input "10"
type input "13.5"
click at [1062, 472] on button "Run Scenarios" at bounding box center [1114, 463] width 105 height 34
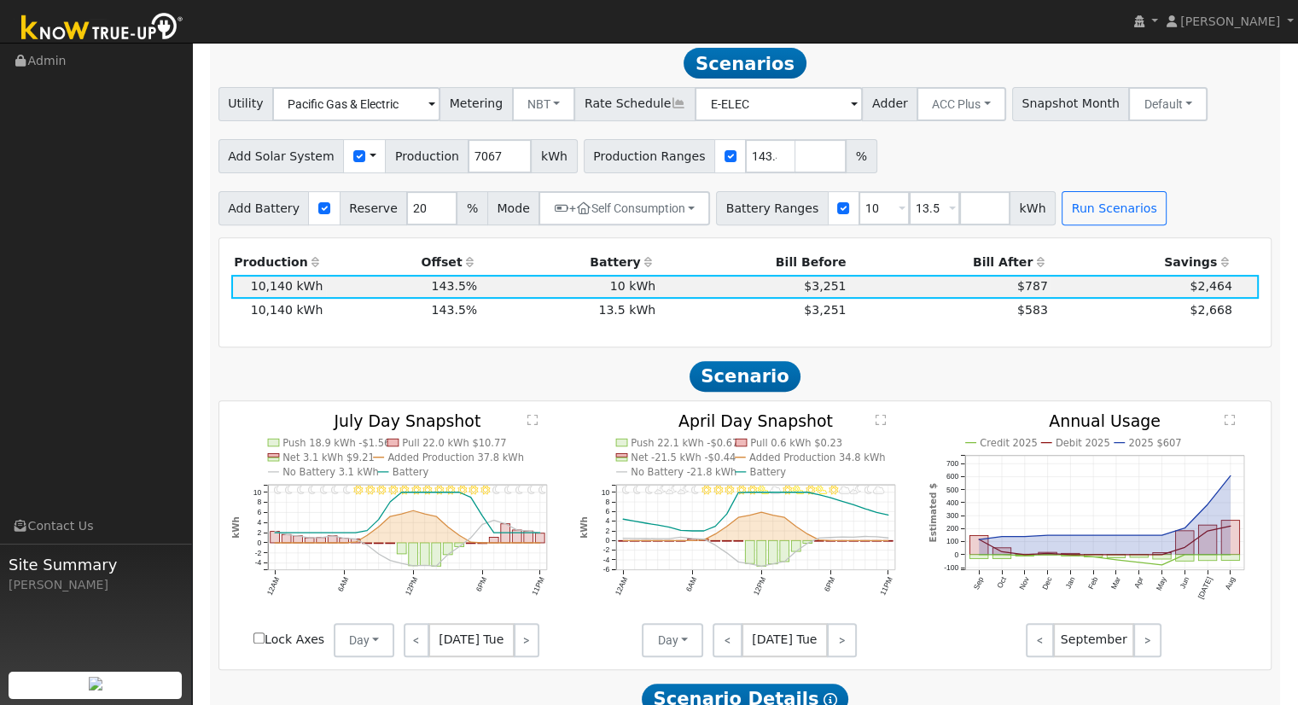
scroll to position [591, 0]
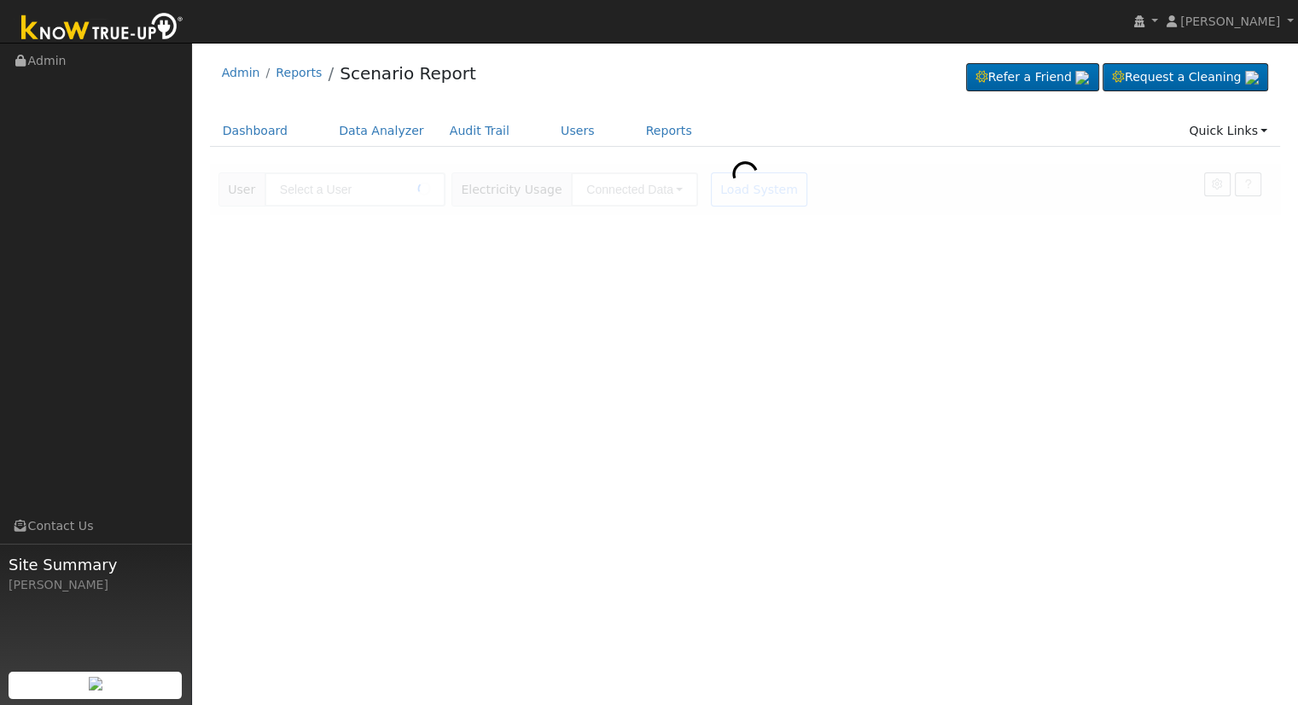
type input "[PERSON_NAME]"
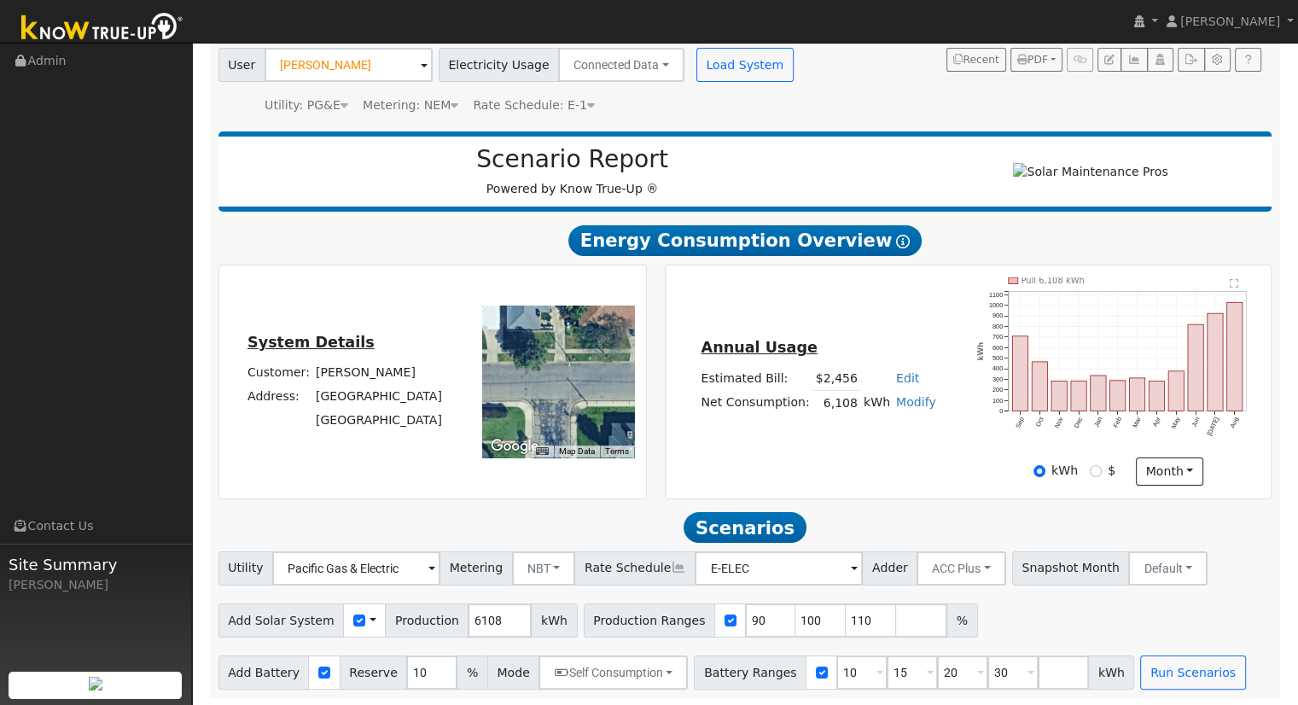
scroll to position [133, 0]
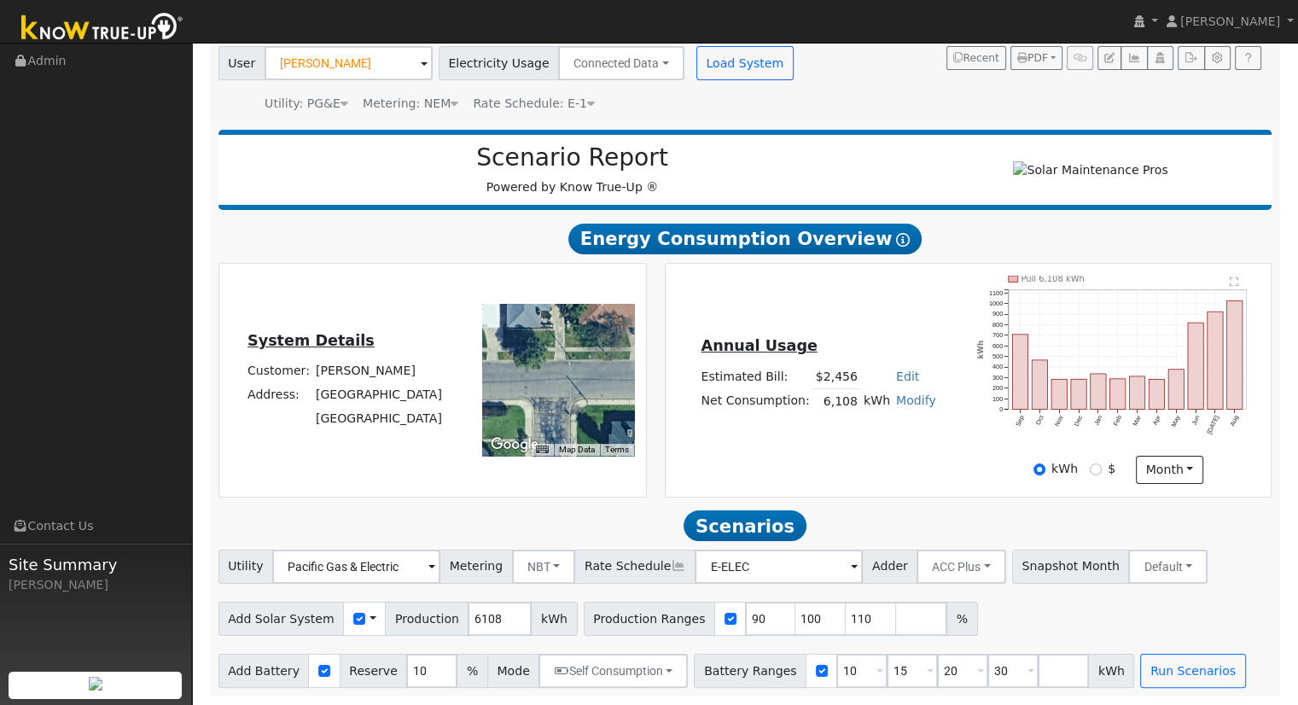
click at [896, 374] on link "Edit" at bounding box center [907, 377] width 23 height 14
type input "2810"
click at [906, 404] on link "Modify" at bounding box center [916, 400] width 40 height 14
click at [864, 422] on link "Add Consumption" at bounding box center [852, 428] width 143 height 24
type input "6108"
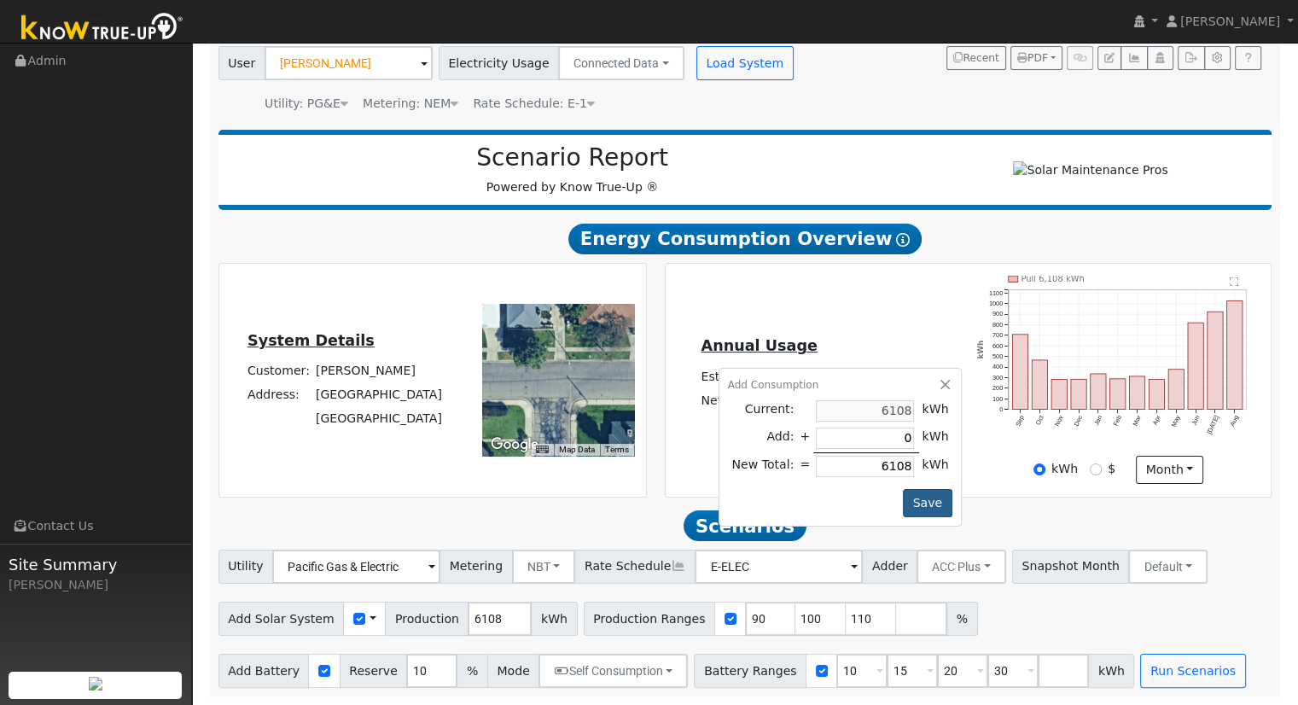
type input "9"
type input "6117"
type input "95"
type input "6203"
type input "959"
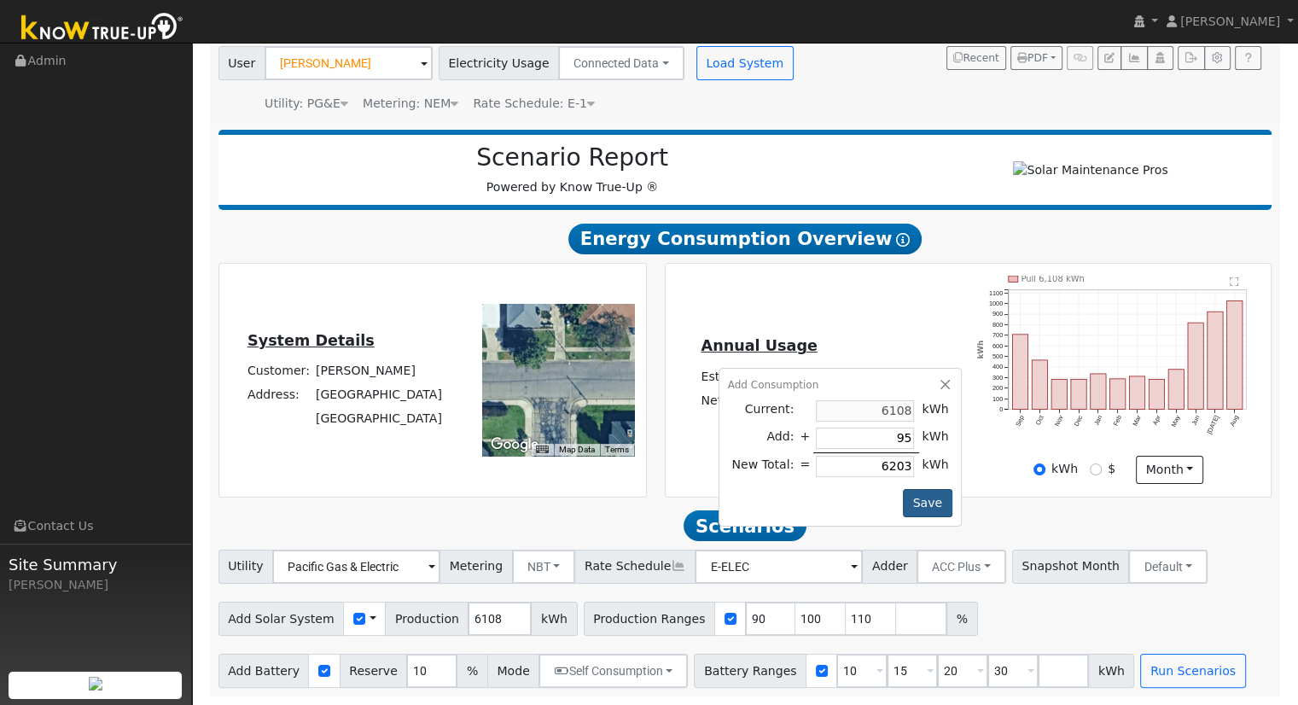
type input "7067"
type input "959"
click at [906, 490] on button "Save" at bounding box center [928, 503] width 50 height 29
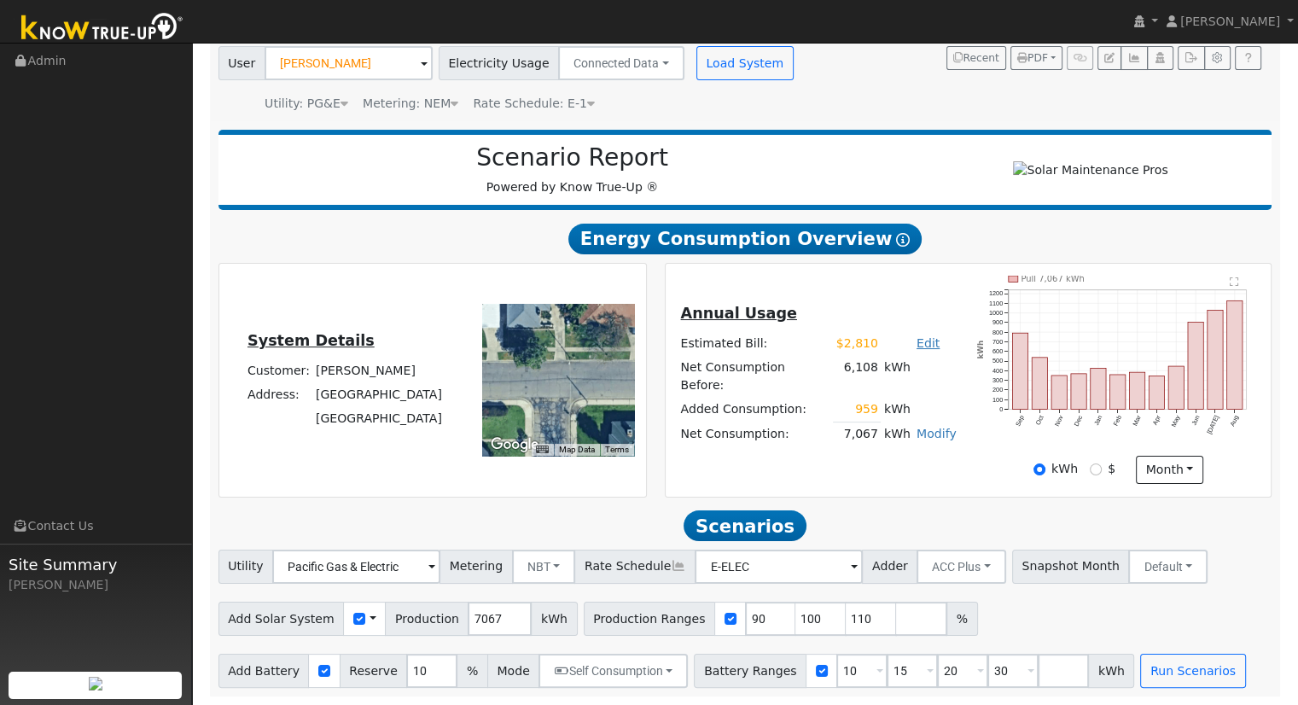
click at [917, 349] on link "Edit" at bounding box center [928, 343] width 23 height 14
type input "3251"
click at [935, 300] on div "Annual Usage Estimated Bill: $3,251 Edit Estimated Bill $ 3251 Annual Net Consu…" at bounding box center [968, 380] width 600 height 208
click at [846, 615] on input "110" at bounding box center [871, 619] width 51 height 34
